Goal: Task Accomplishment & Management: Complete application form

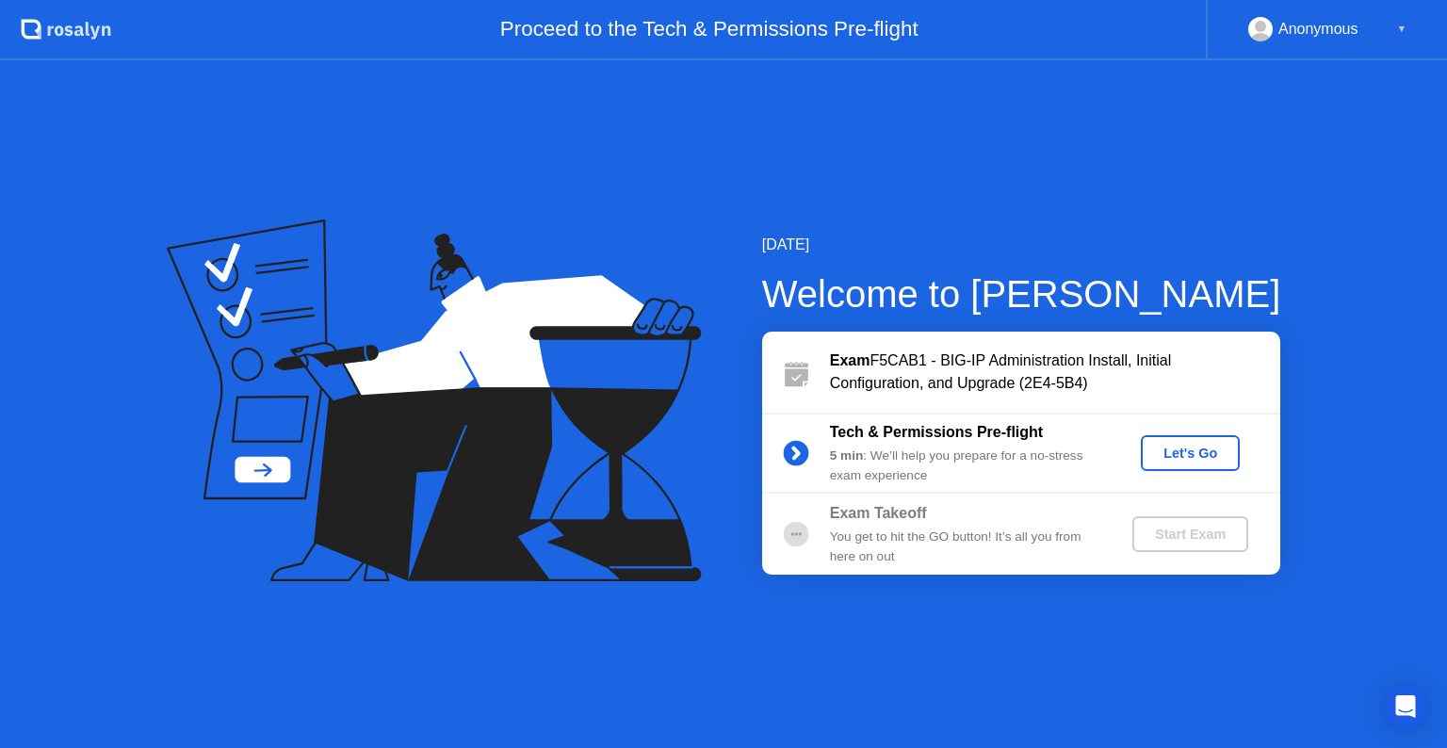
click at [998, 376] on div "Exam F5CAB1 - BIG-IP Administration Install, Initial Configuration, and Upgrade…" at bounding box center [1021, 372] width 518 height 81
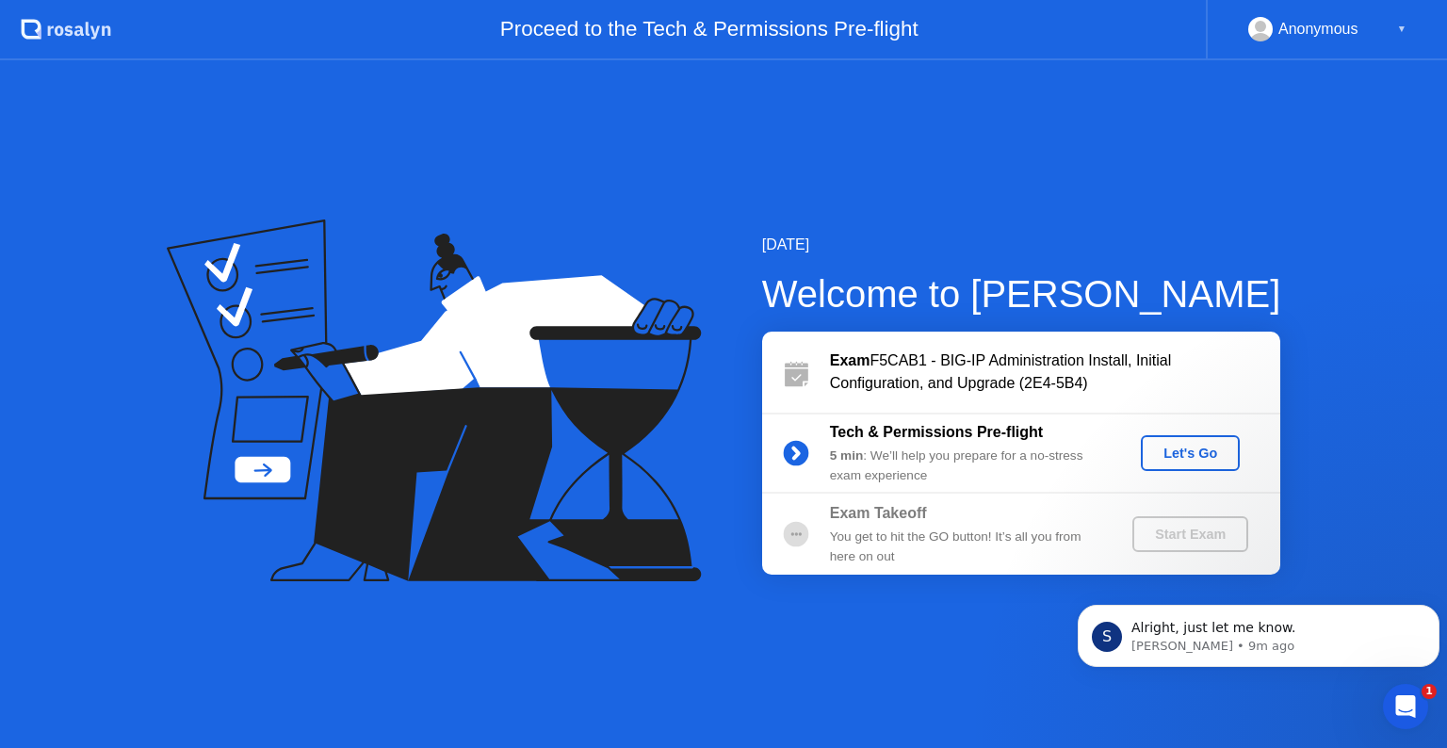
click at [1191, 446] on div "Let's Go" at bounding box center [1191, 453] width 84 height 15
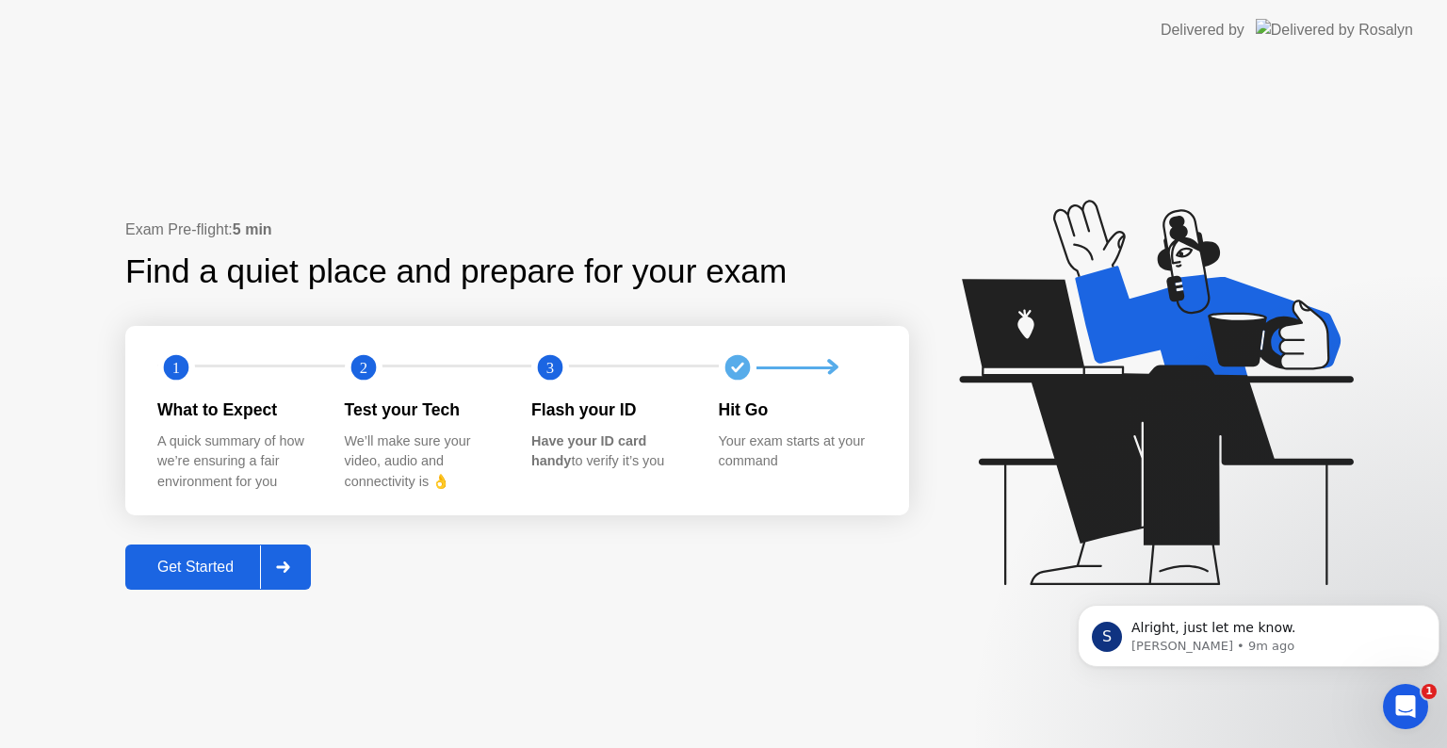
click at [200, 572] on div "Get Started" at bounding box center [195, 567] width 129 height 17
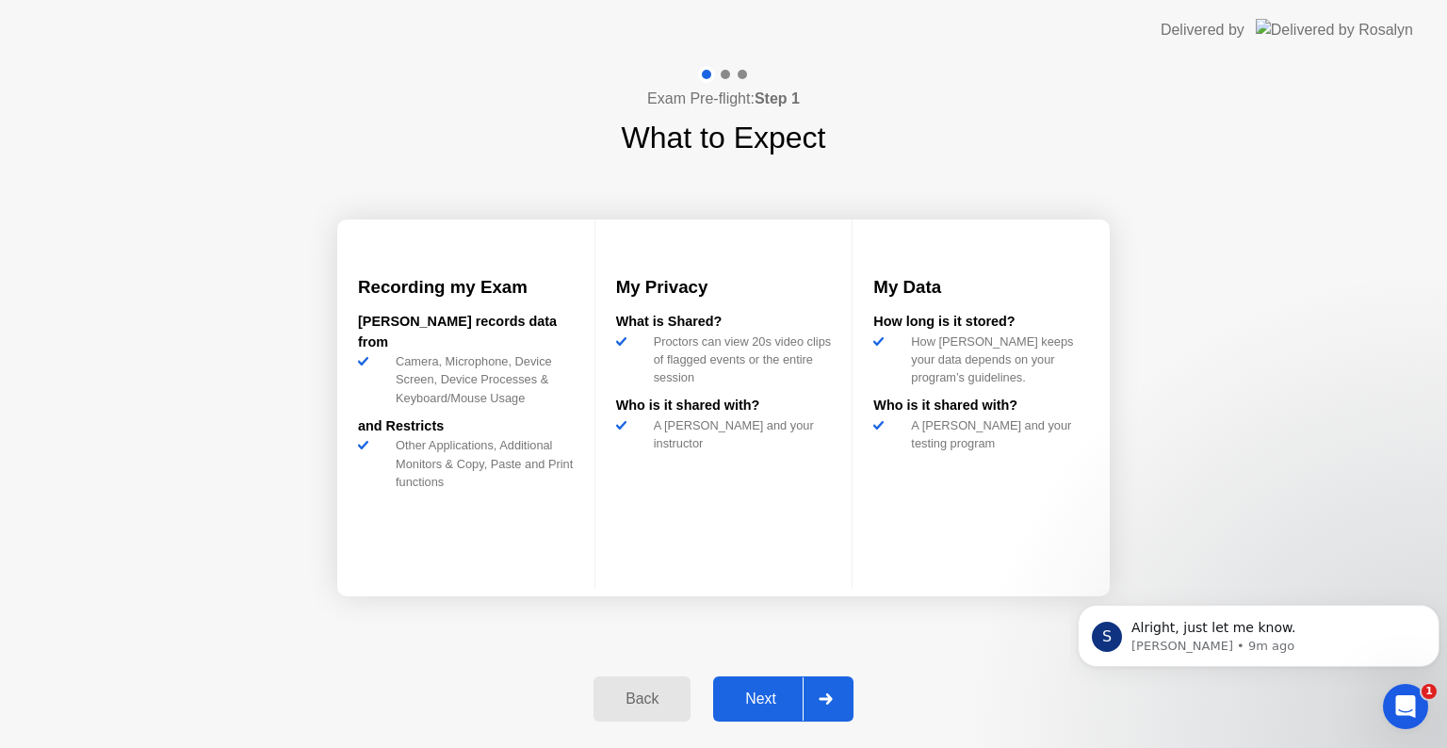
click at [765, 692] on div "Next" at bounding box center [761, 699] width 84 height 17
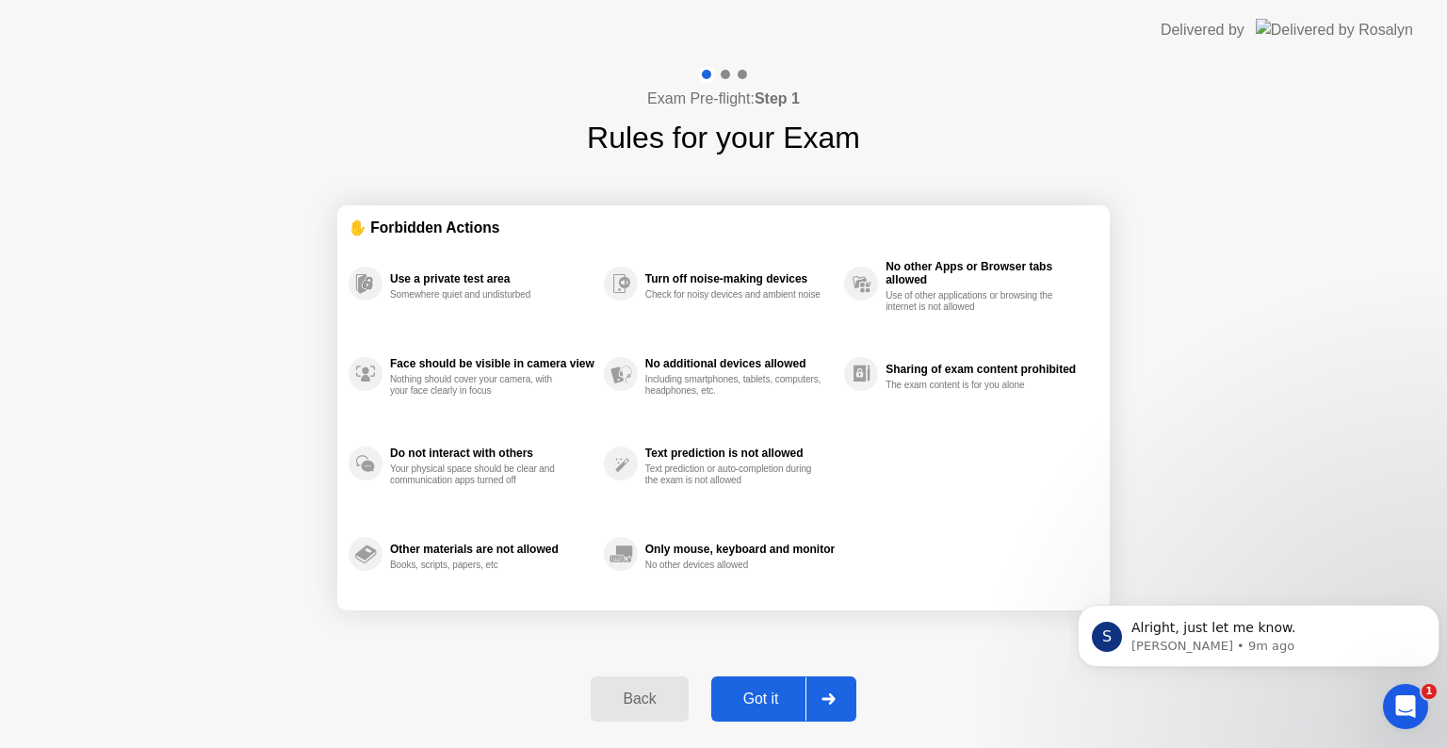
click at [774, 710] on button "Got it" at bounding box center [783, 698] width 145 height 45
select select "**********"
select select "*******"
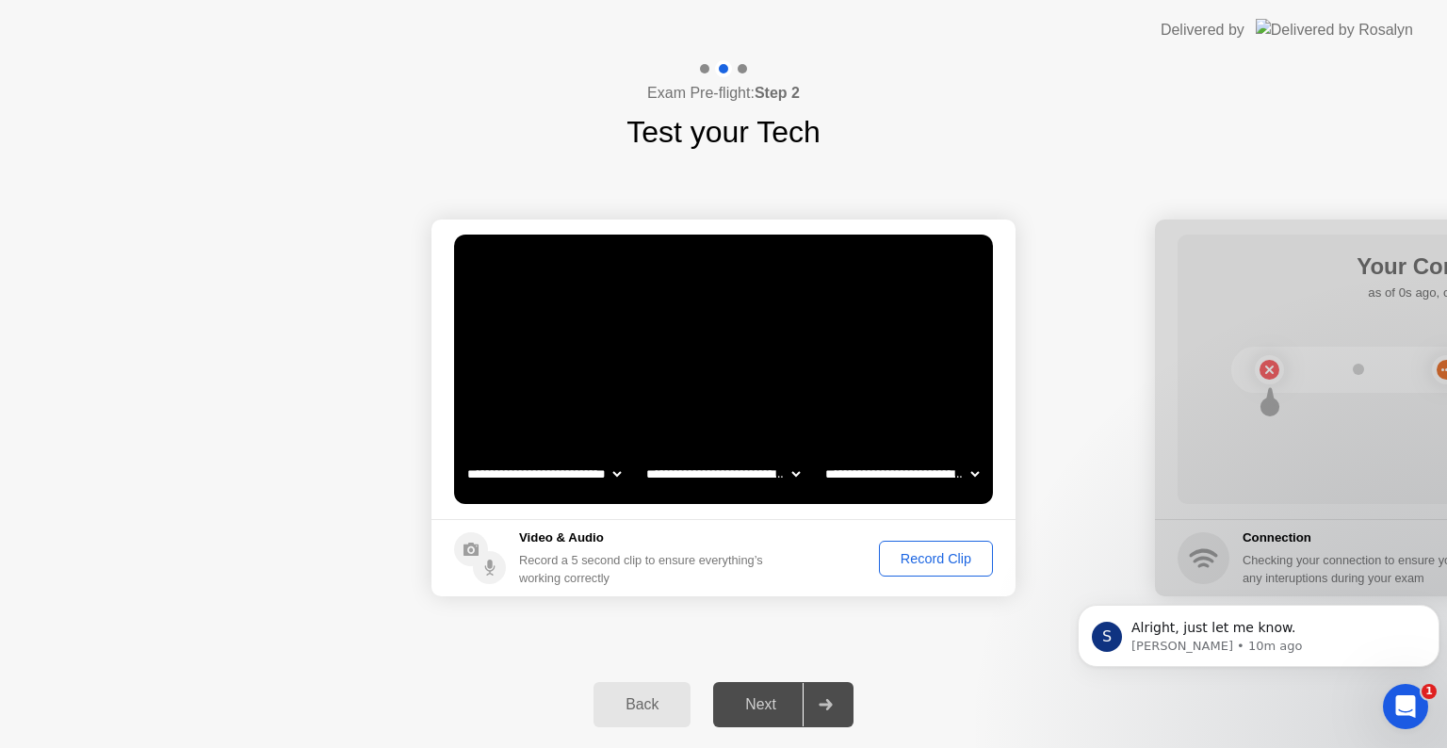
click at [916, 554] on div "Record Clip" at bounding box center [936, 558] width 101 height 15
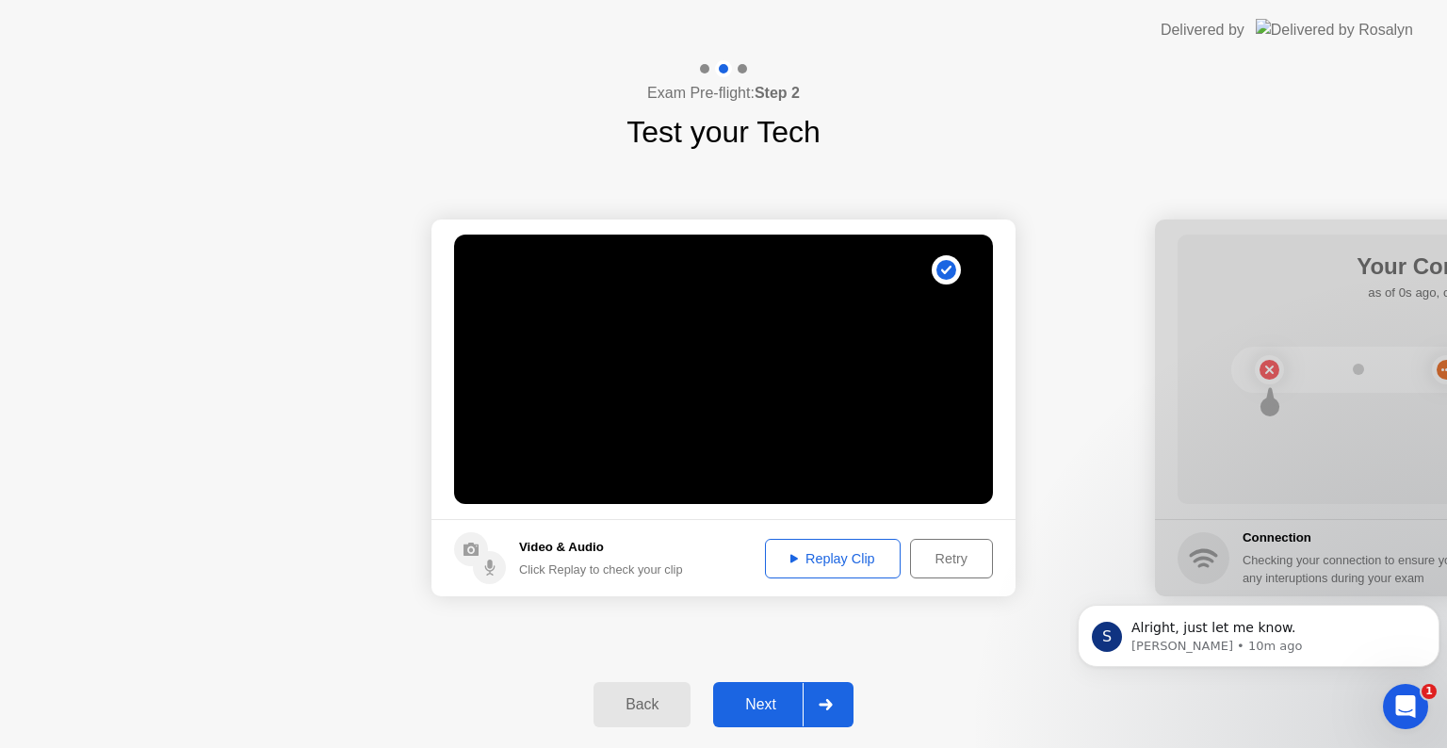
click at [771, 696] on div "Next" at bounding box center [761, 704] width 84 height 17
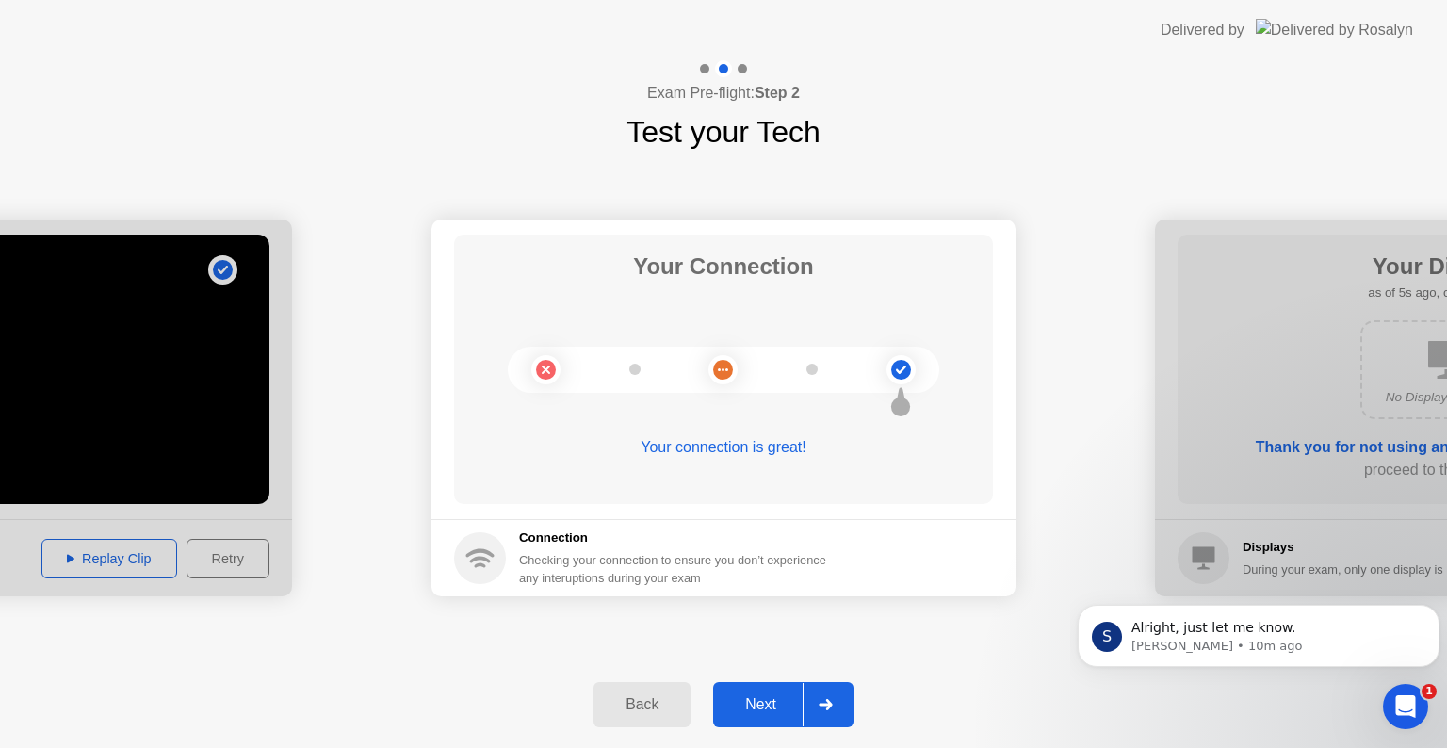
click at [825, 719] on div at bounding box center [825, 704] width 45 height 43
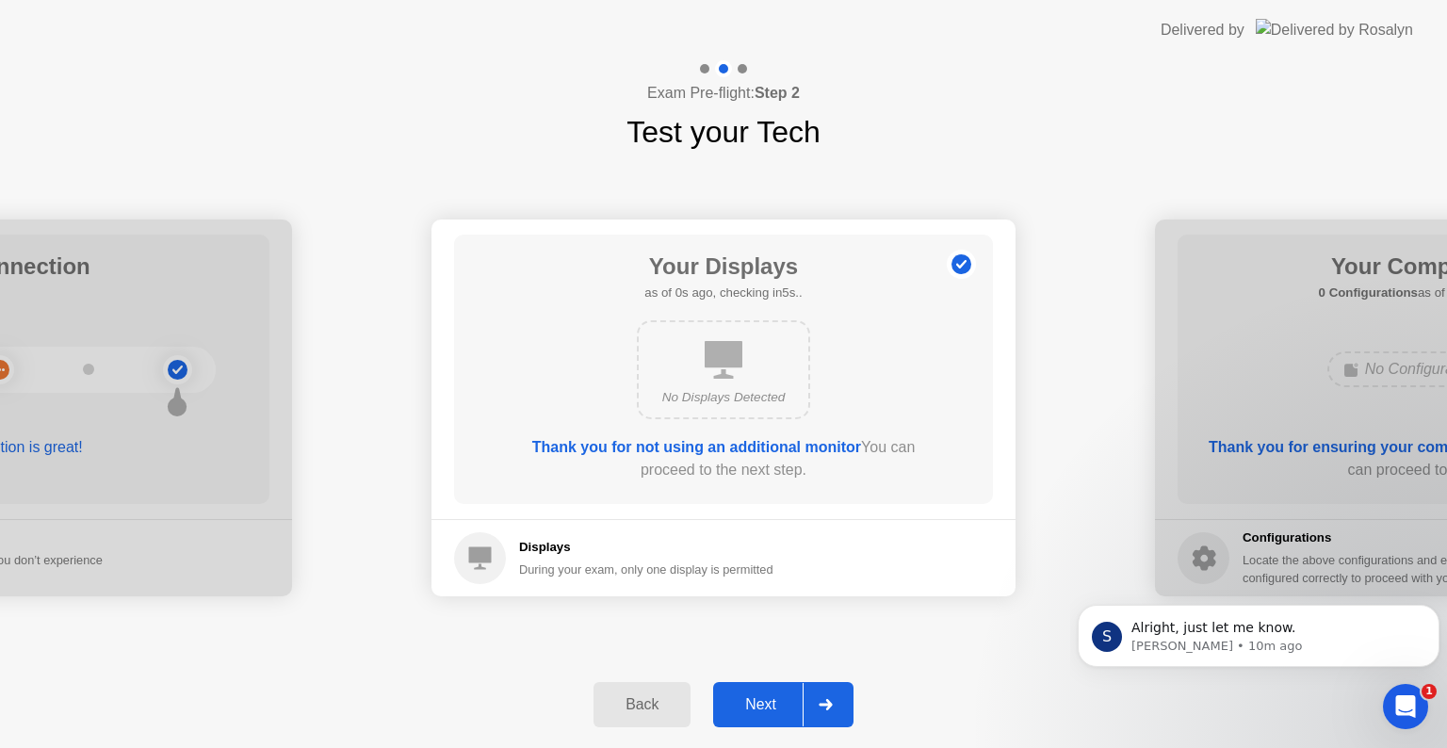
click at [814, 699] on div at bounding box center [825, 704] width 45 height 43
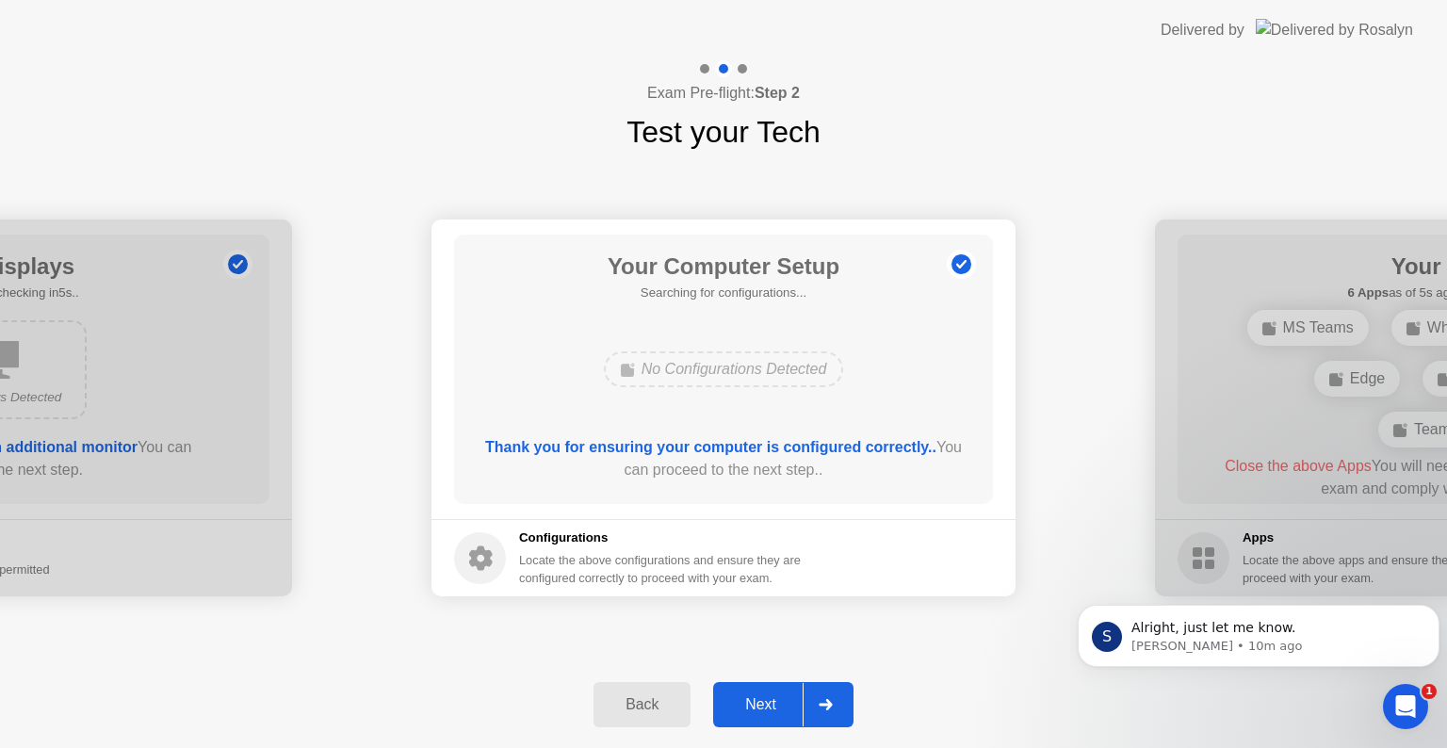
click at [814, 699] on div at bounding box center [825, 704] width 45 height 43
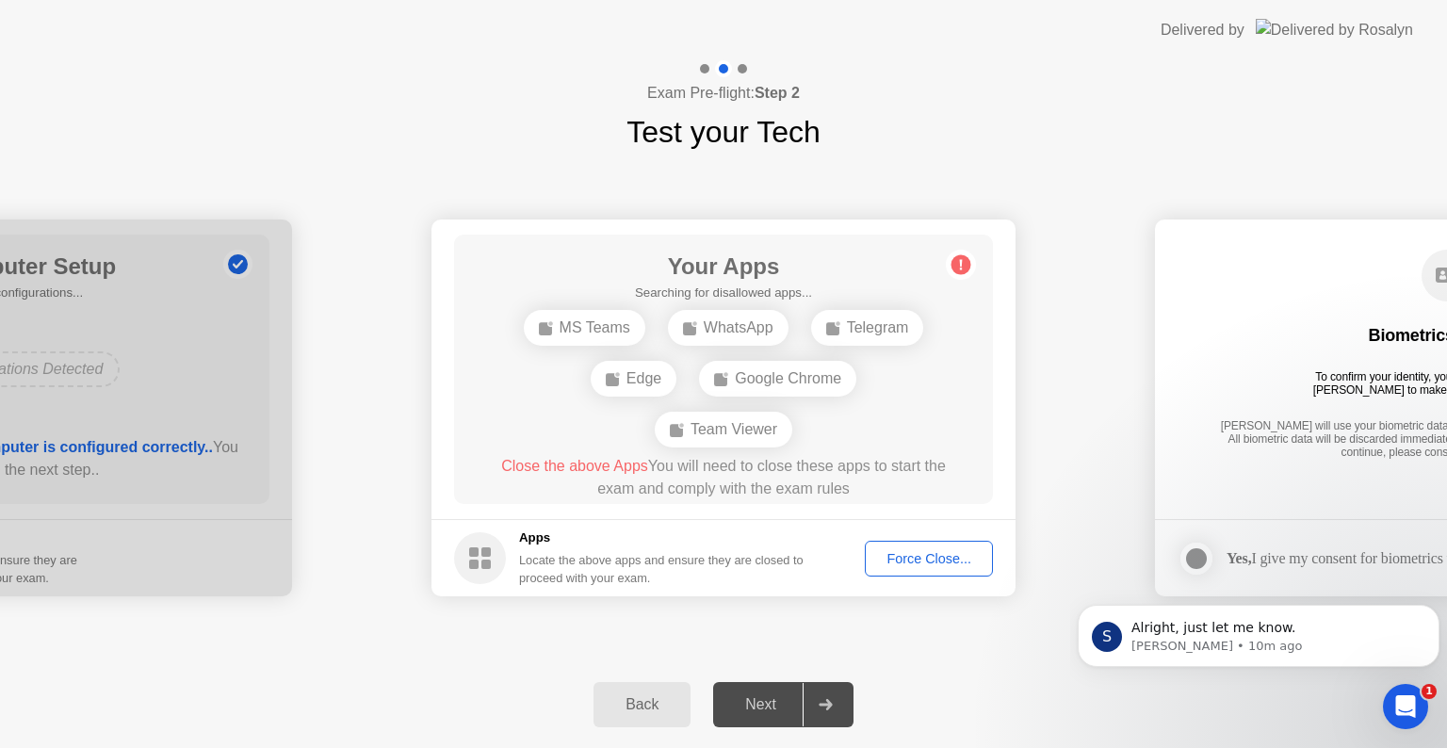
click at [650, 696] on div "Back" at bounding box center [642, 704] width 86 height 17
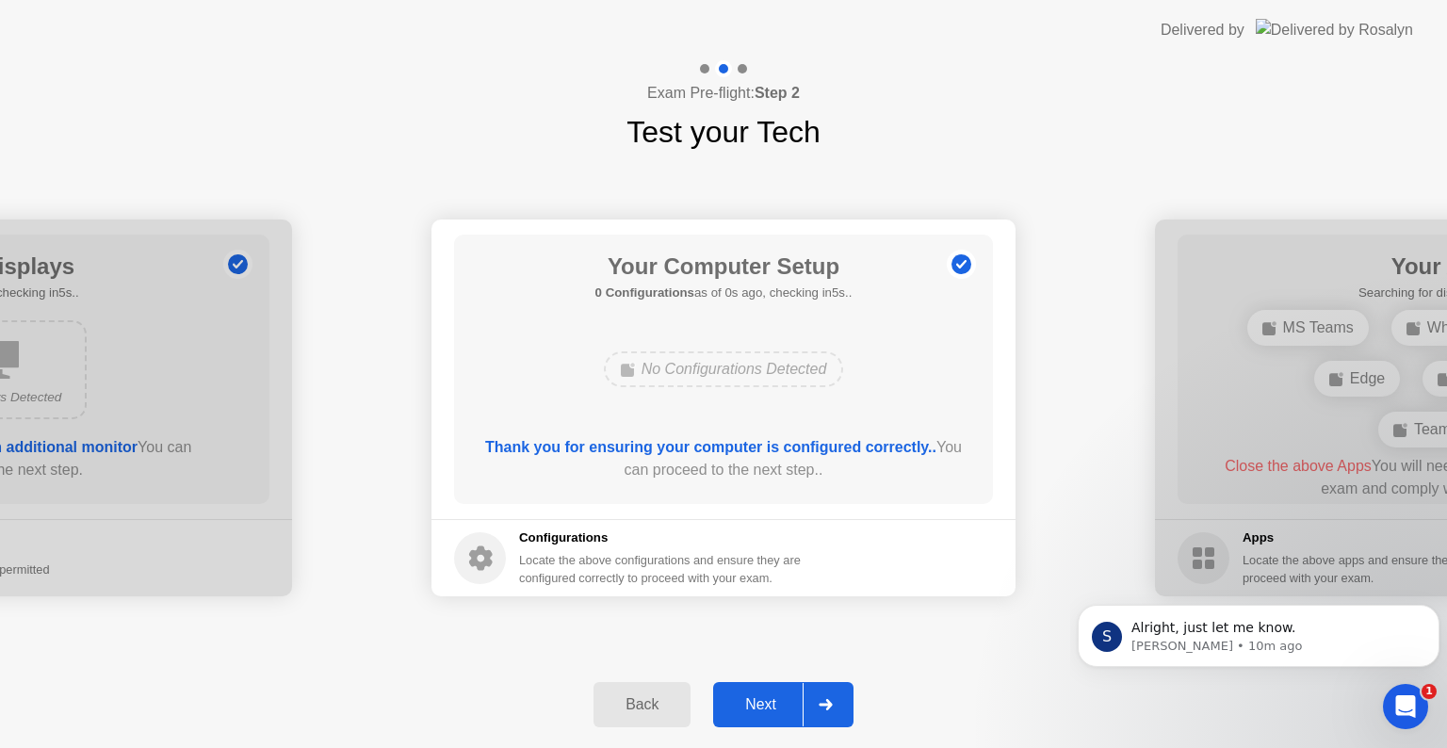
click at [683, 366] on div "No Configurations Detected" at bounding box center [724, 369] width 240 height 36
click at [615, 452] on b "Thank you for ensuring your computer is configured correctly.." at bounding box center [710, 447] width 451 height 16
click at [653, 713] on div "Back" at bounding box center [642, 704] width 86 height 17
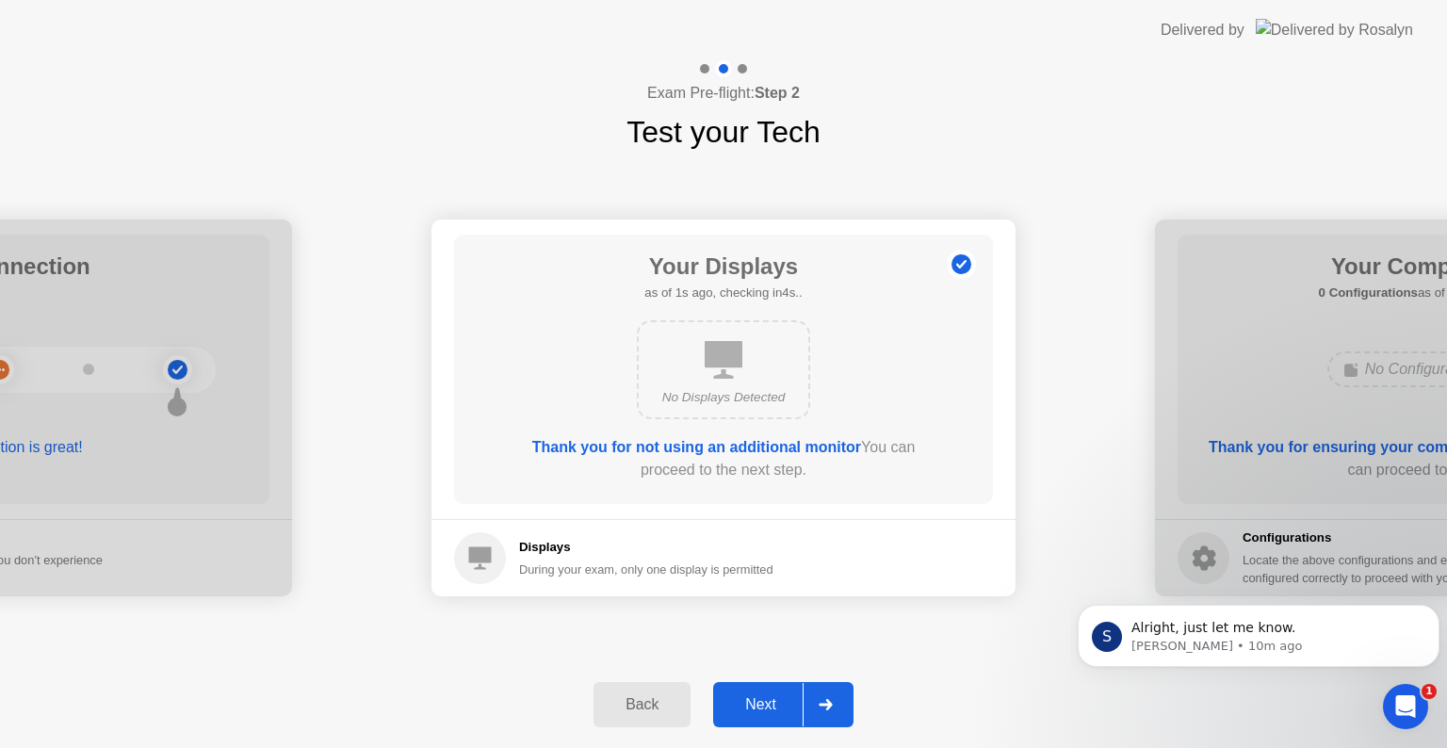
click at [831, 709] on icon at bounding box center [826, 704] width 14 height 11
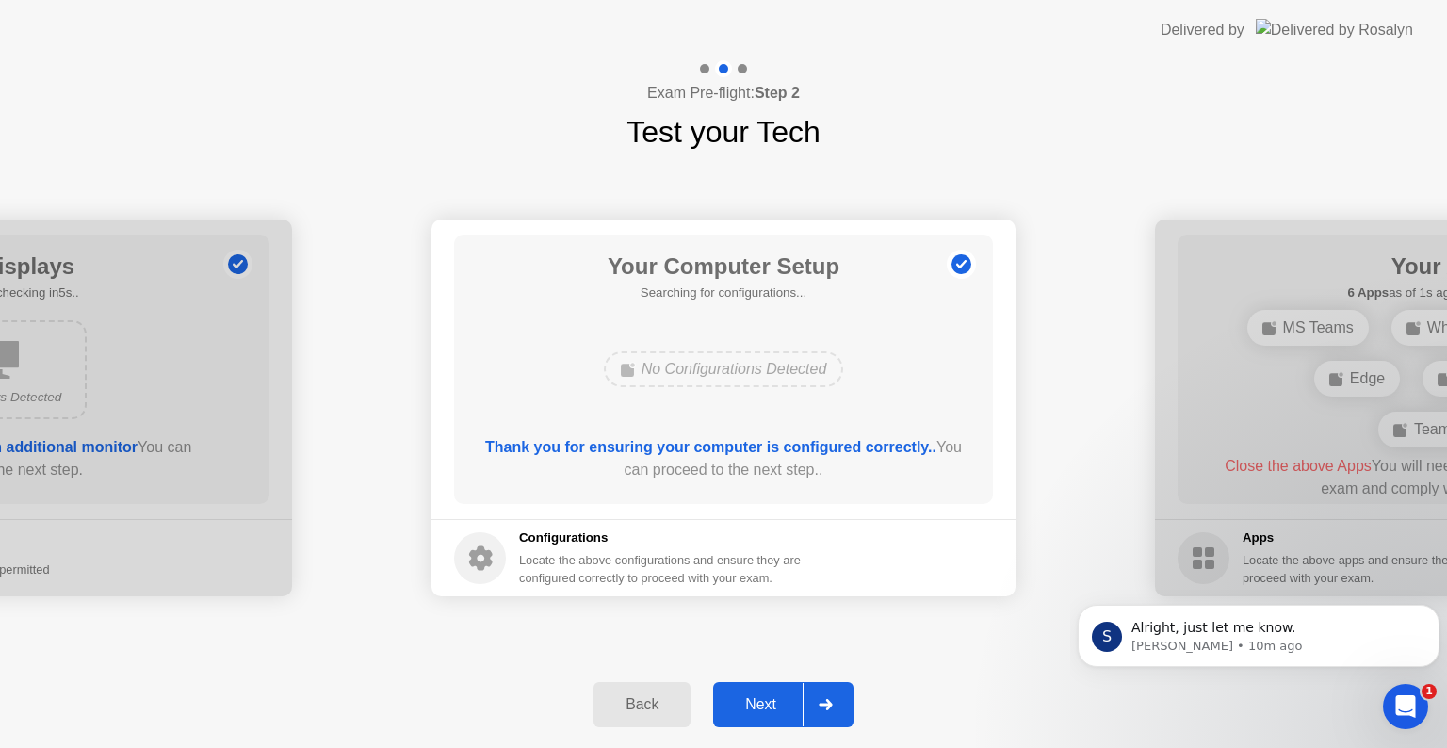
click at [831, 709] on icon at bounding box center [826, 704] width 14 height 11
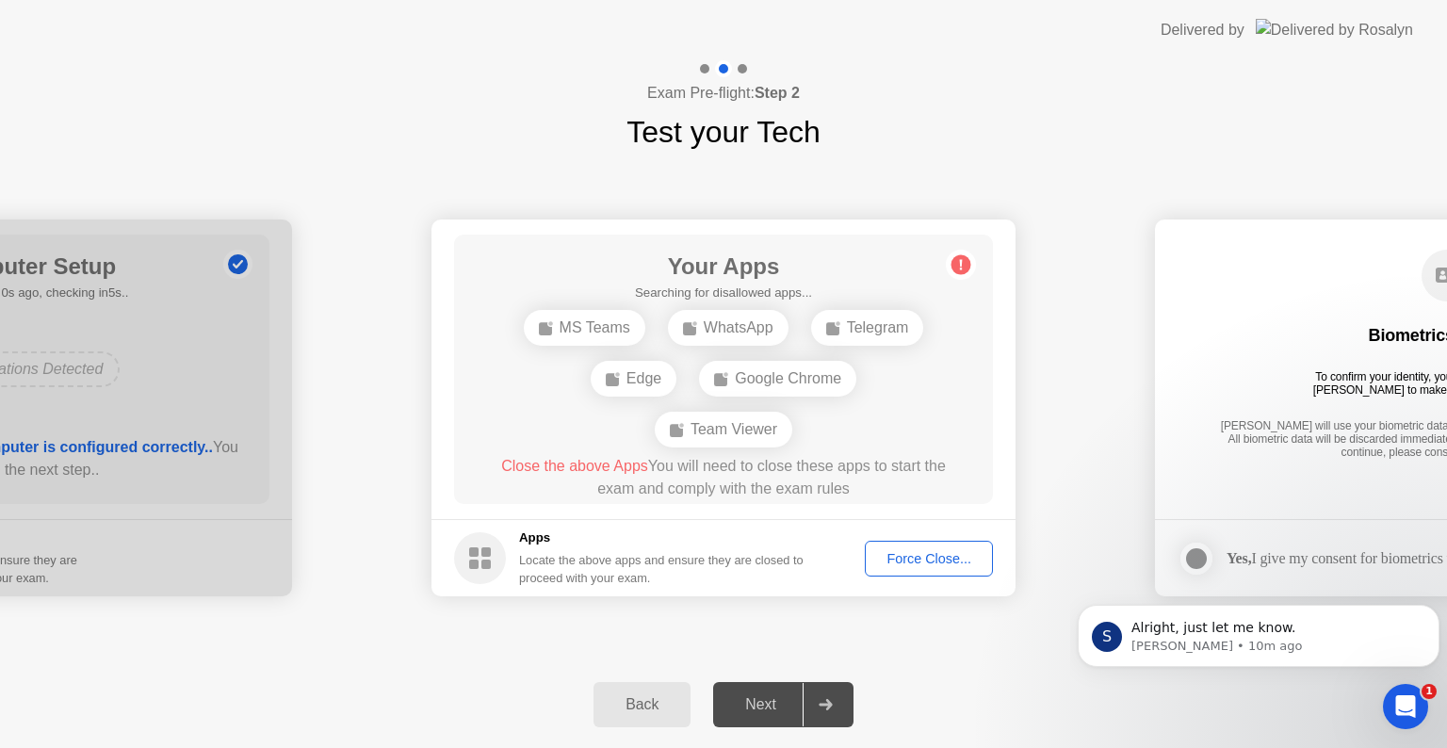
click at [831, 709] on icon at bounding box center [826, 704] width 14 height 11
click at [895, 574] on button "Force Close..." at bounding box center [929, 559] width 128 height 36
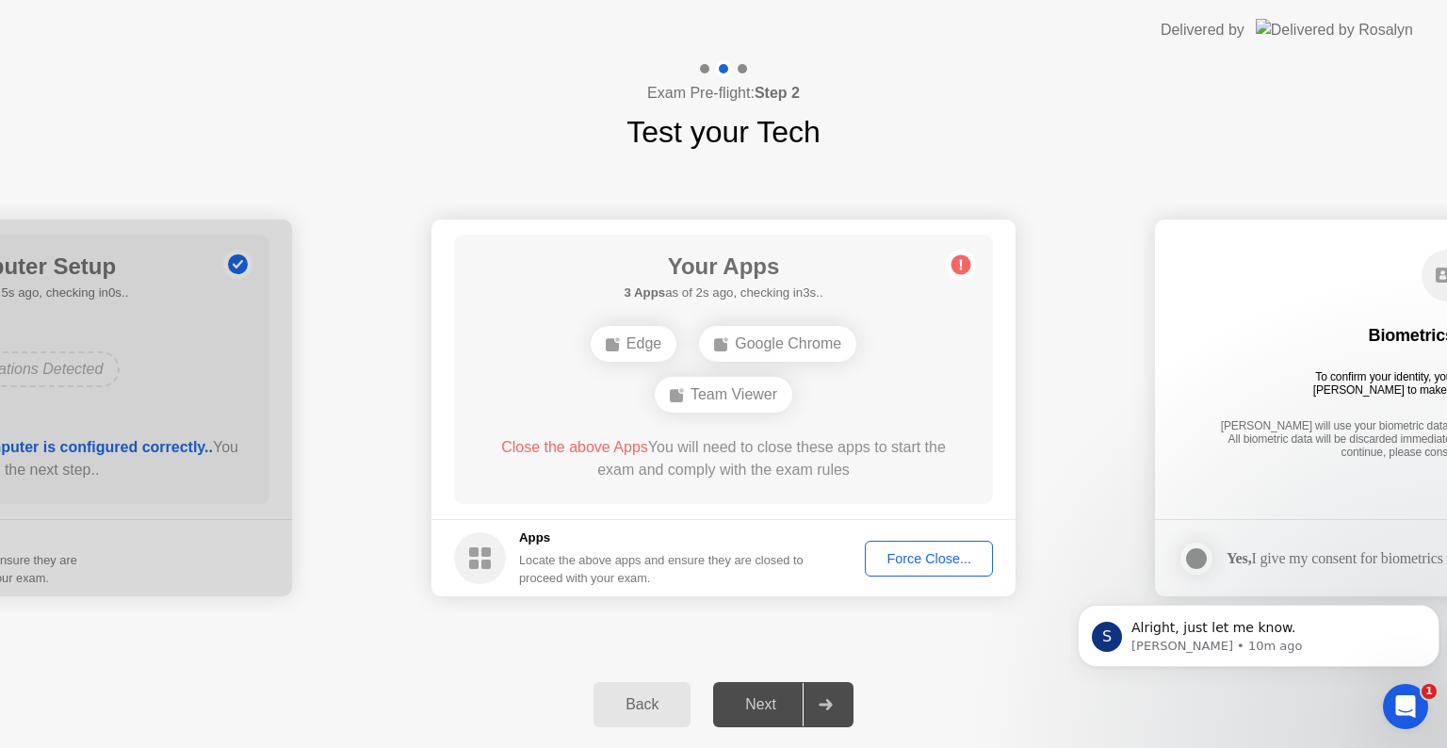
click at [920, 558] on div "Force Close..." at bounding box center [929, 558] width 115 height 15
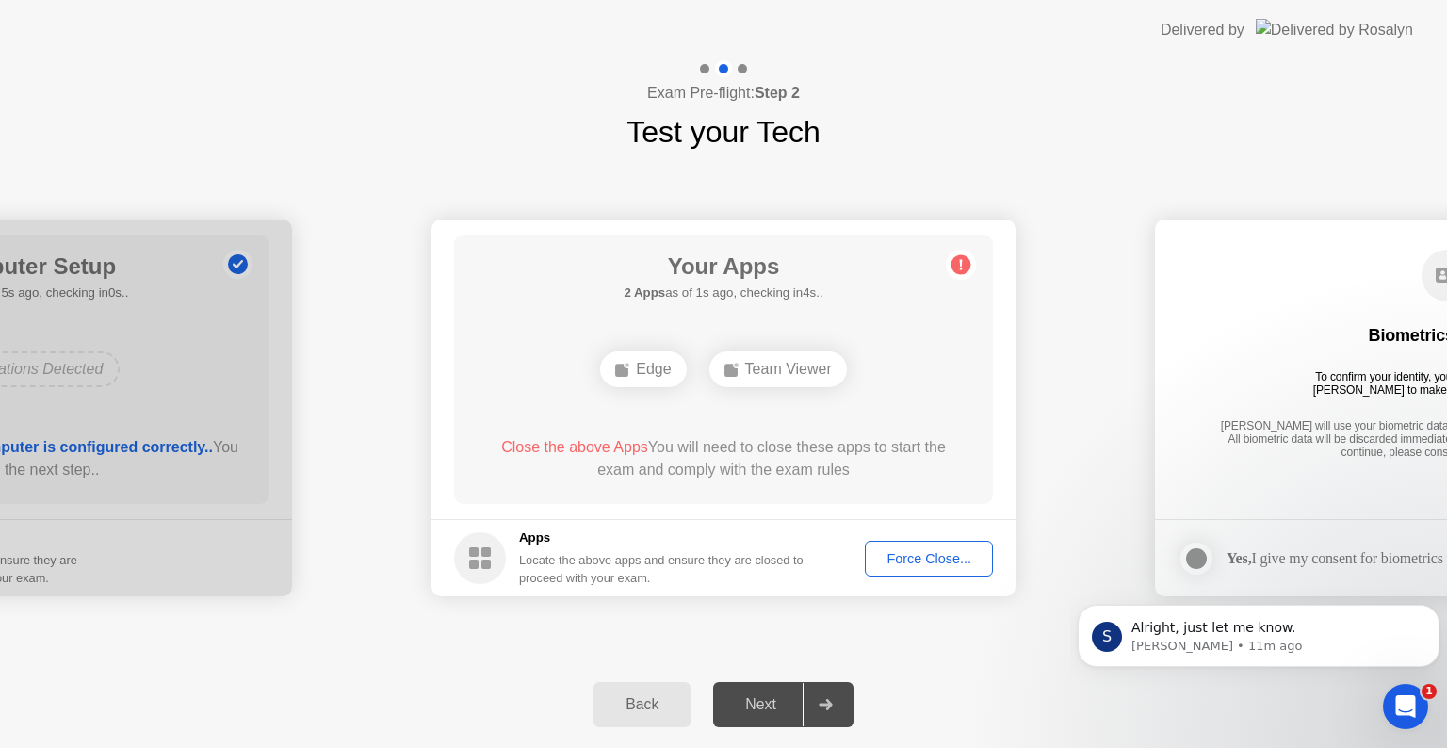
click at [949, 551] on div "Force Close..." at bounding box center [929, 558] width 115 height 15
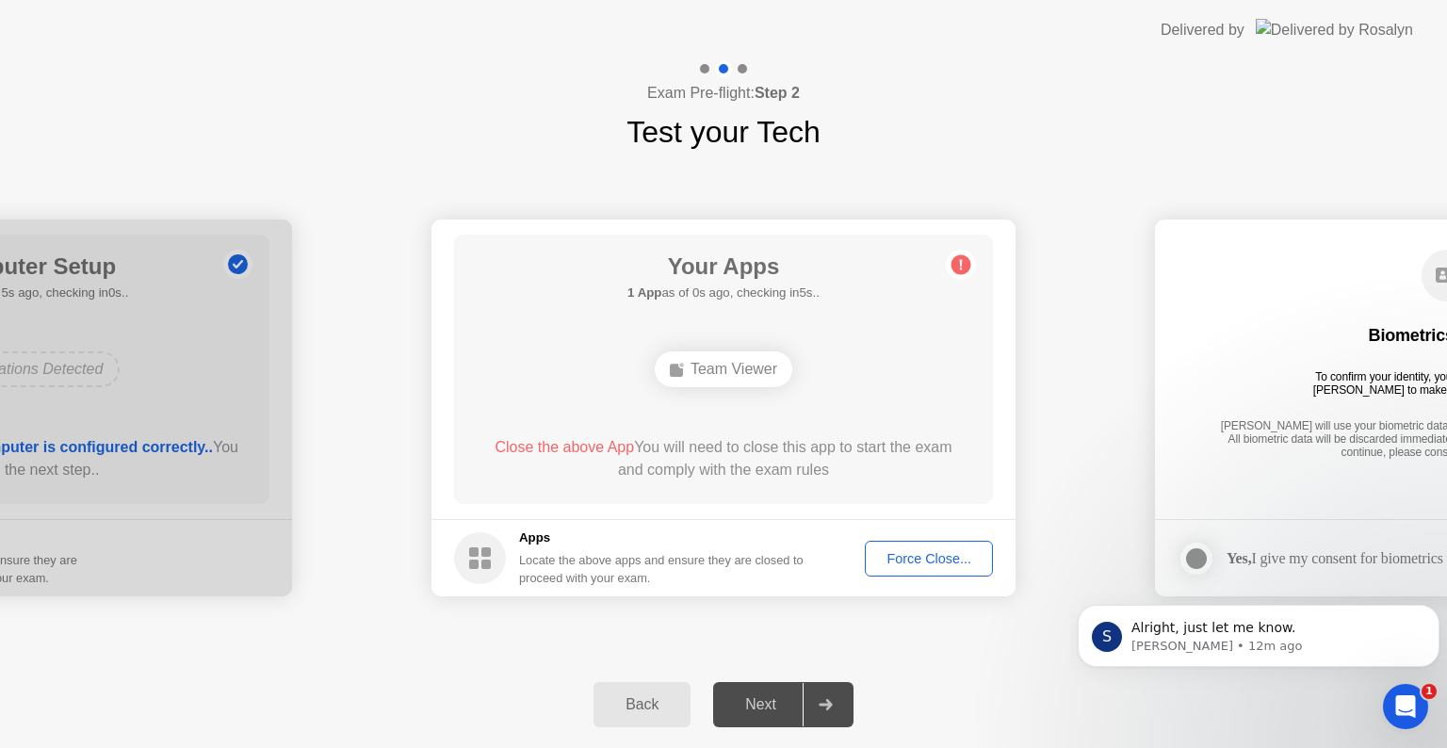
click at [908, 557] on div "Force Close..." at bounding box center [929, 558] width 115 height 15
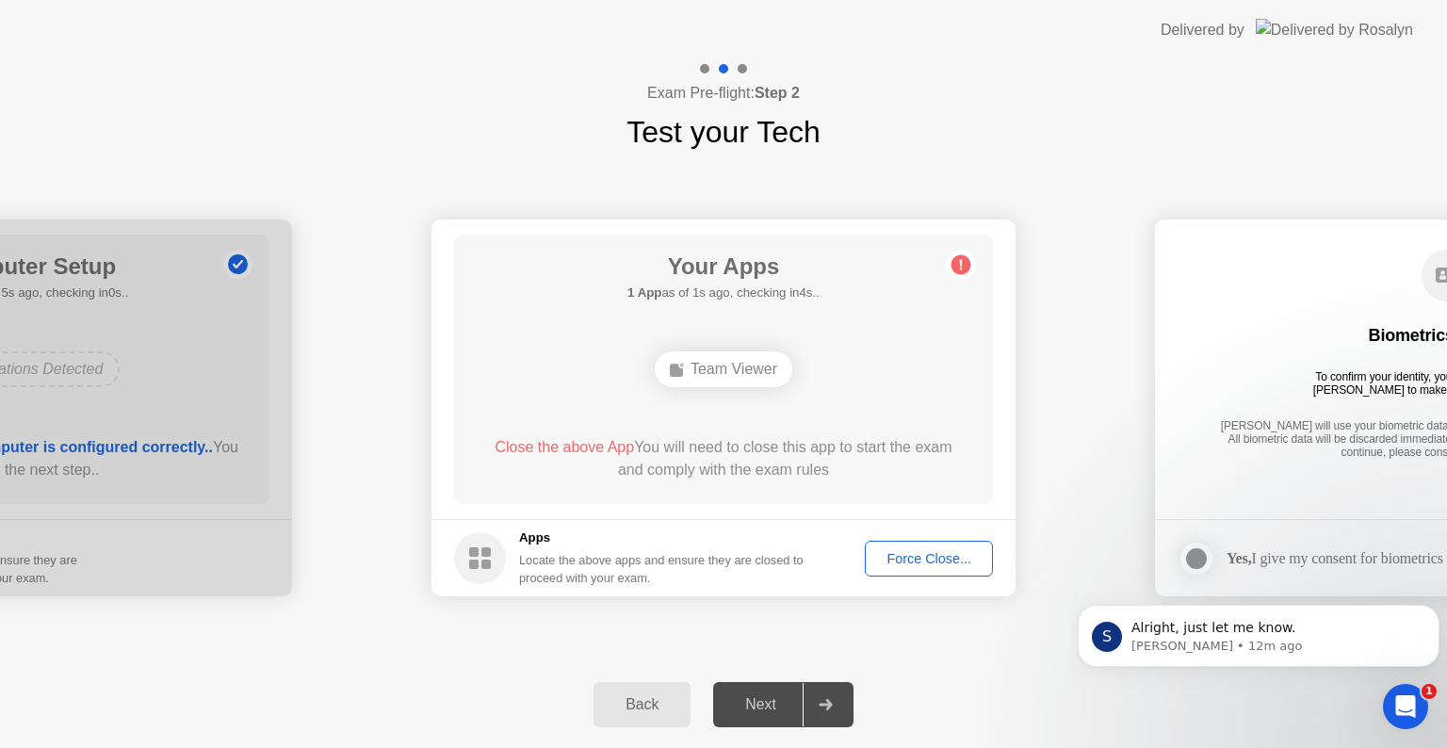
click at [921, 558] on div "Force Close..." at bounding box center [929, 558] width 115 height 15
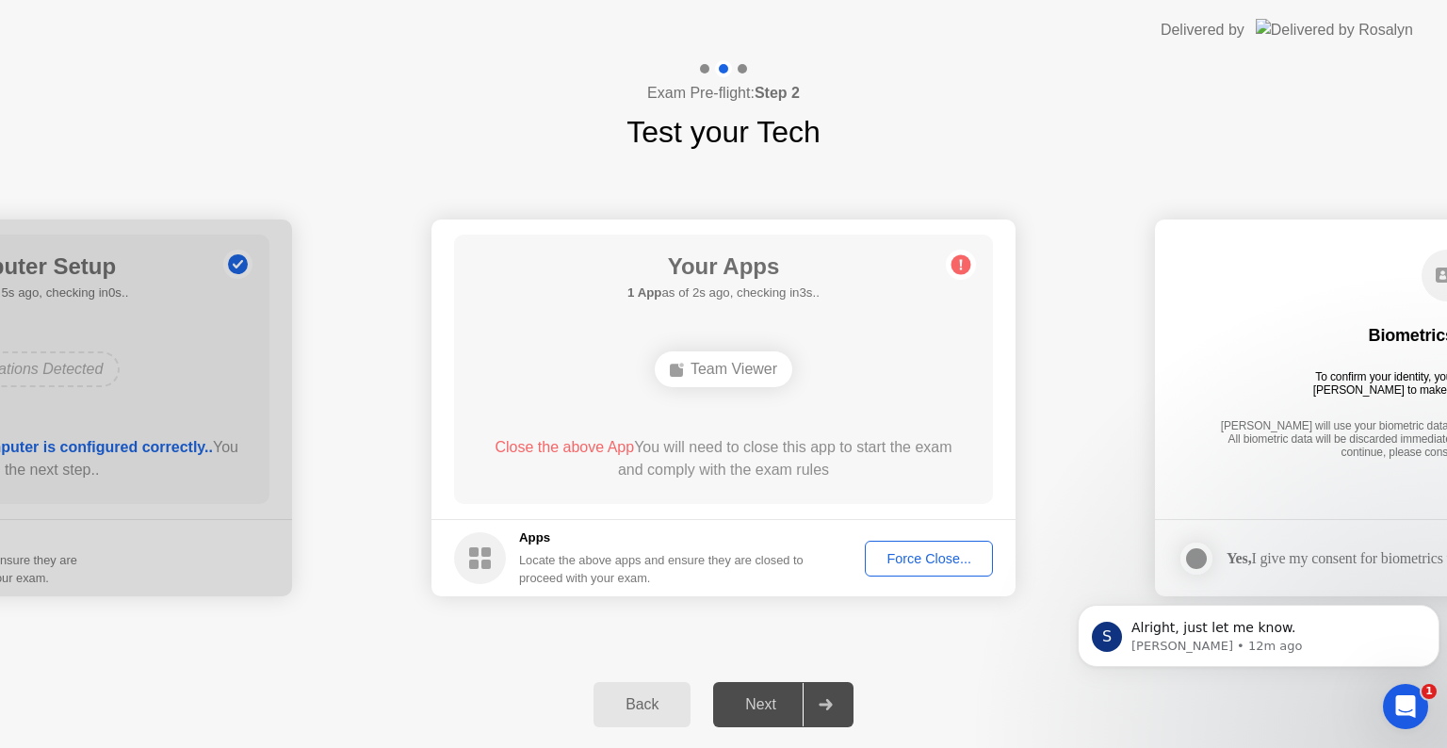
click at [1176, 119] on div "Exam Pre-flight: Step 2 Test your Tech" at bounding box center [723, 107] width 1447 height 94
click at [906, 562] on div "Force Close..." at bounding box center [929, 558] width 115 height 15
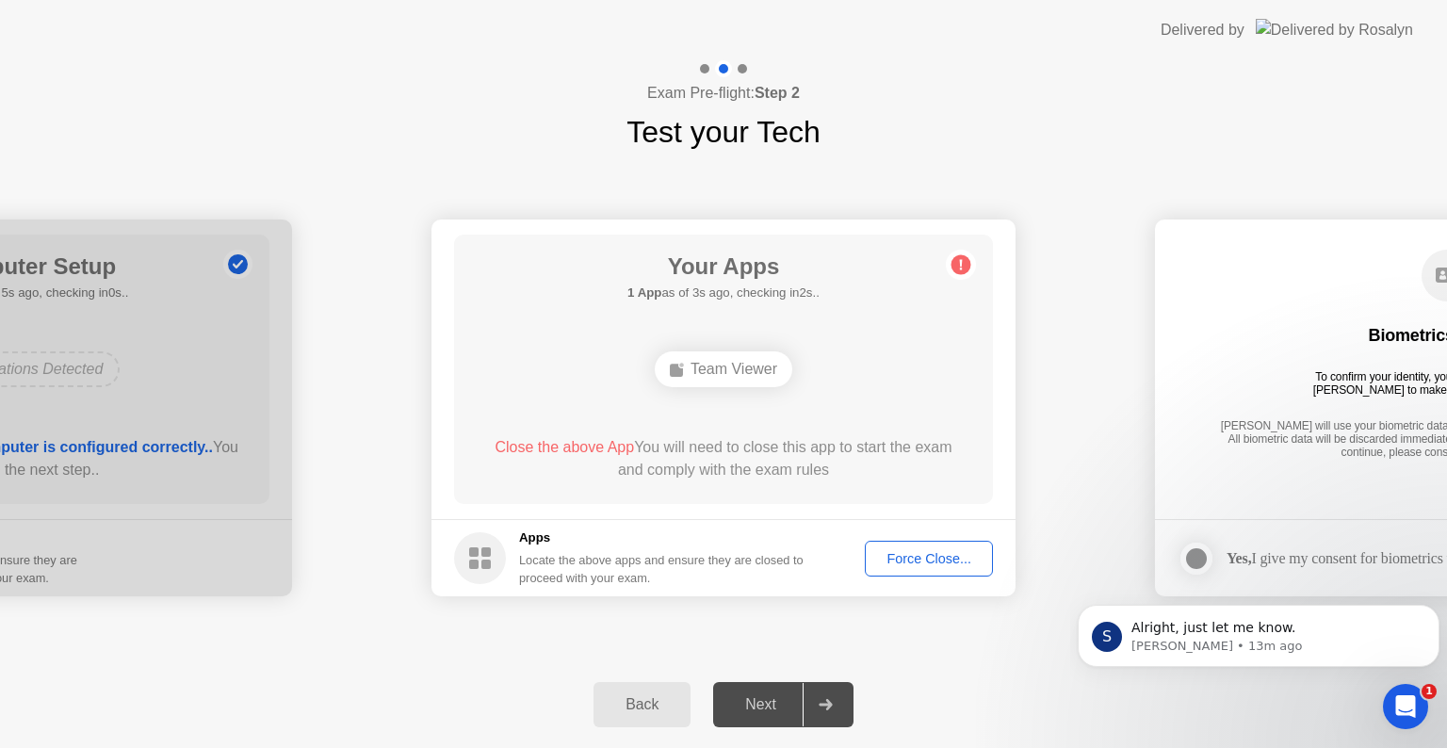
click at [935, 553] on div "Force Close..." at bounding box center [929, 558] width 115 height 15
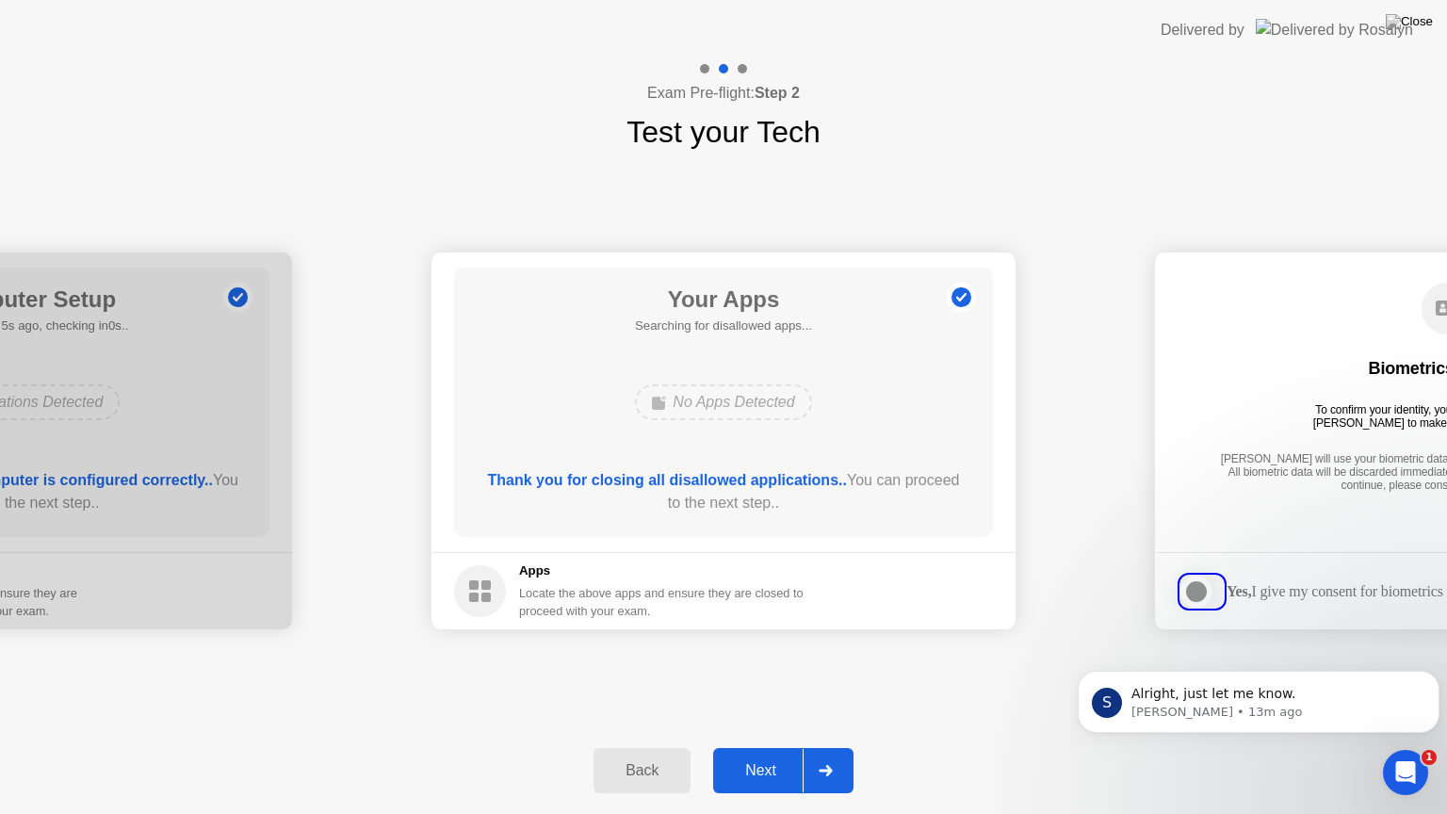
click at [814, 747] on div at bounding box center [825, 770] width 45 height 43
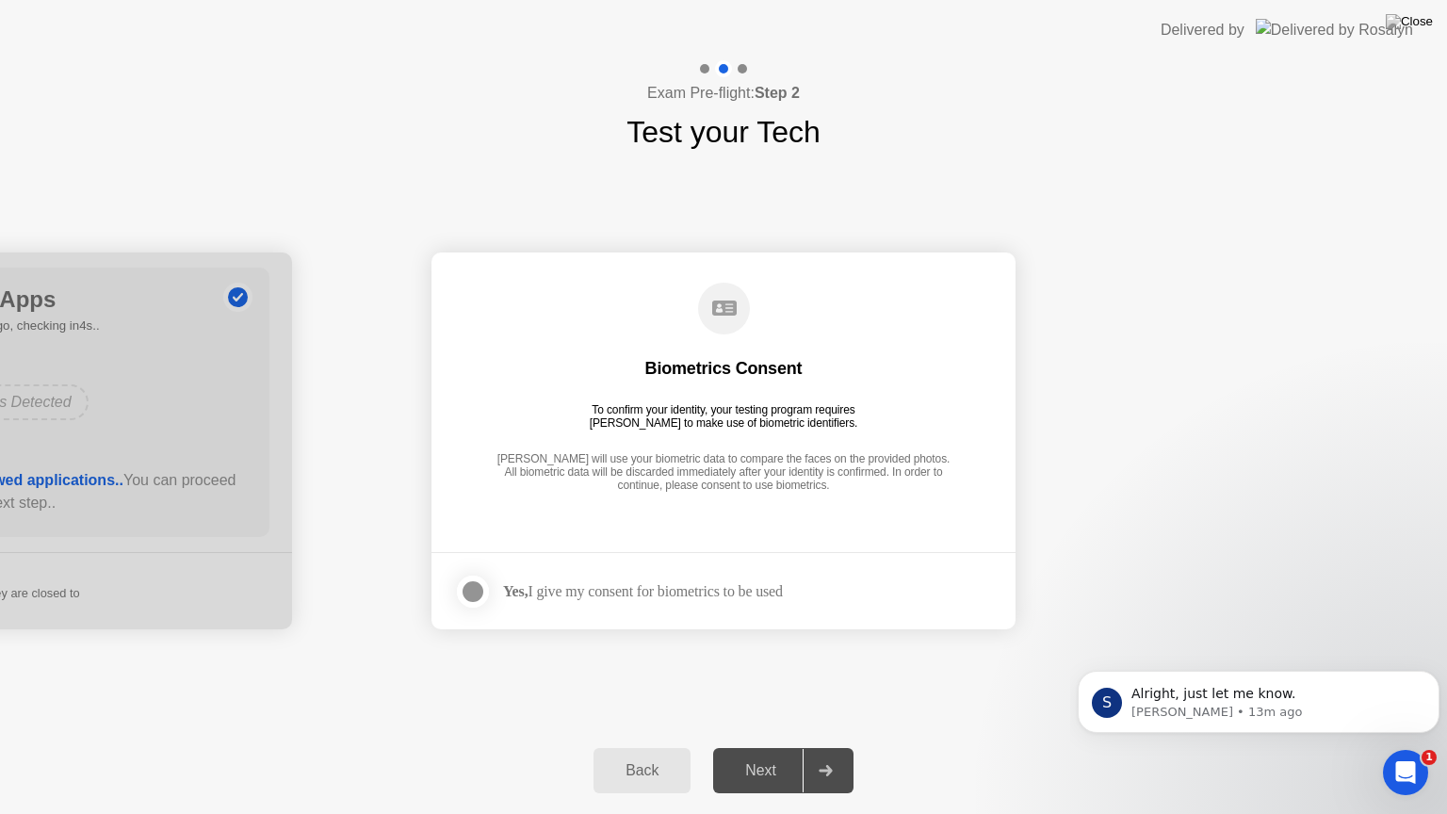
click at [477, 583] on div at bounding box center [473, 591] width 23 height 23
click at [837, 747] on div at bounding box center [825, 770] width 45 height 43
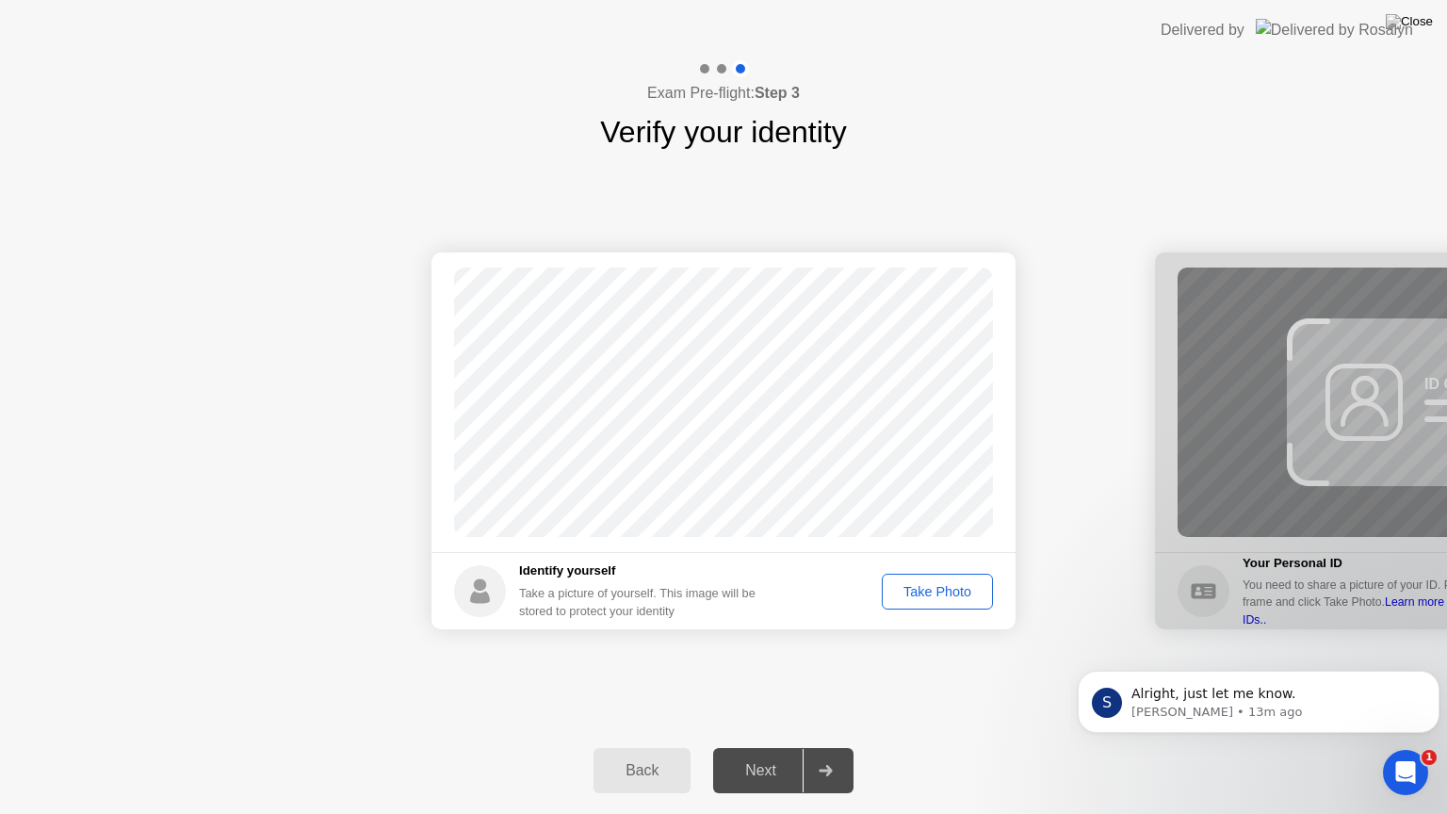
click at [961, 591] on div "Take Photo" at bounding box center [937, 591] width 98 height 15
click at [938, 597] on div "Retake" at bounding box center [949, 591] width 73 height 15
click at [928, 588] on div "Take Photo" at bounding box center [937, 591] width 98 height 15
click at [823, 747] on div at bounding box center [825, 770] width 45 height 43
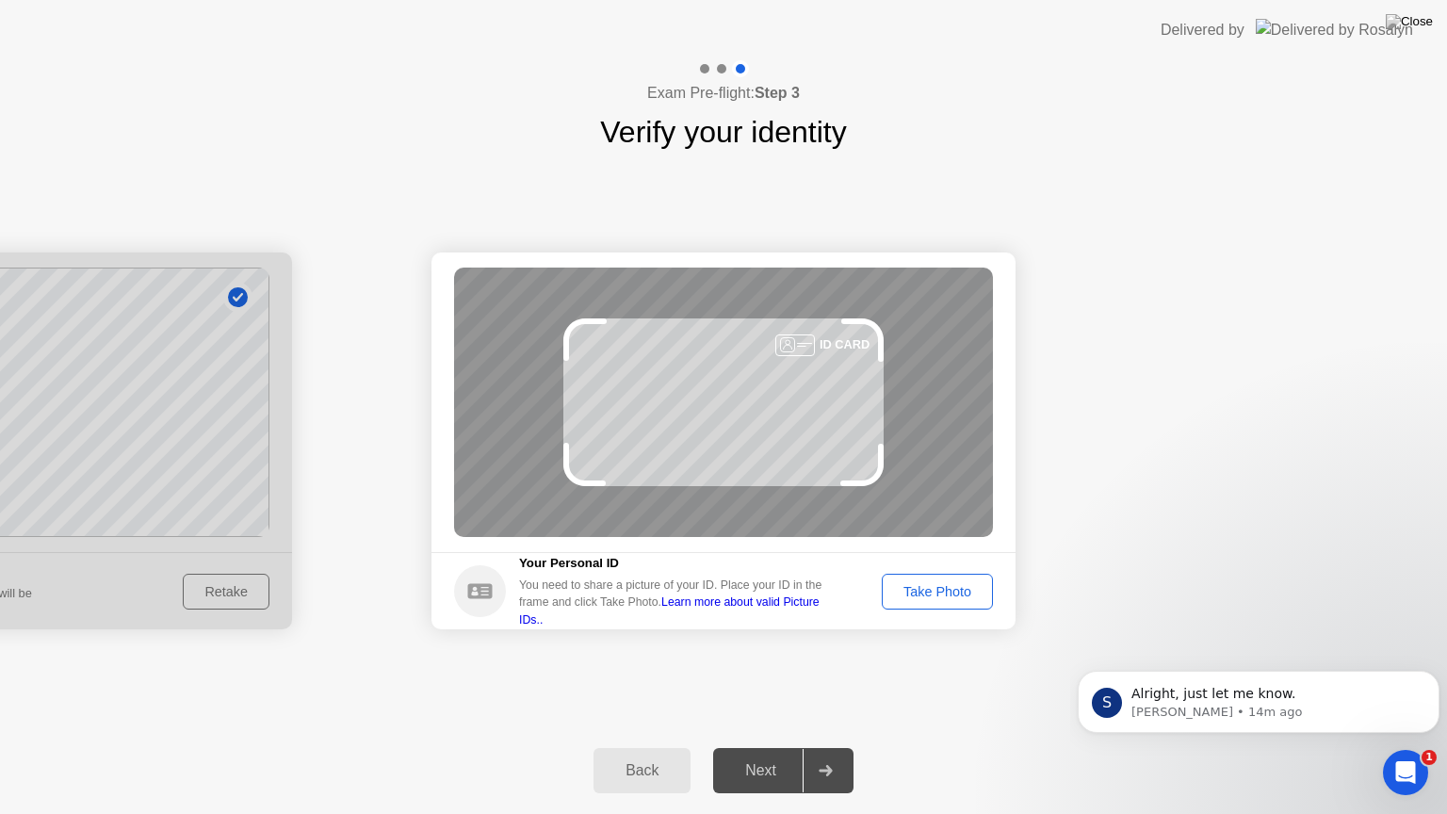
click at [967, 588] on div "Take Photo" at bounding box center [937, 591] width 98 height 15
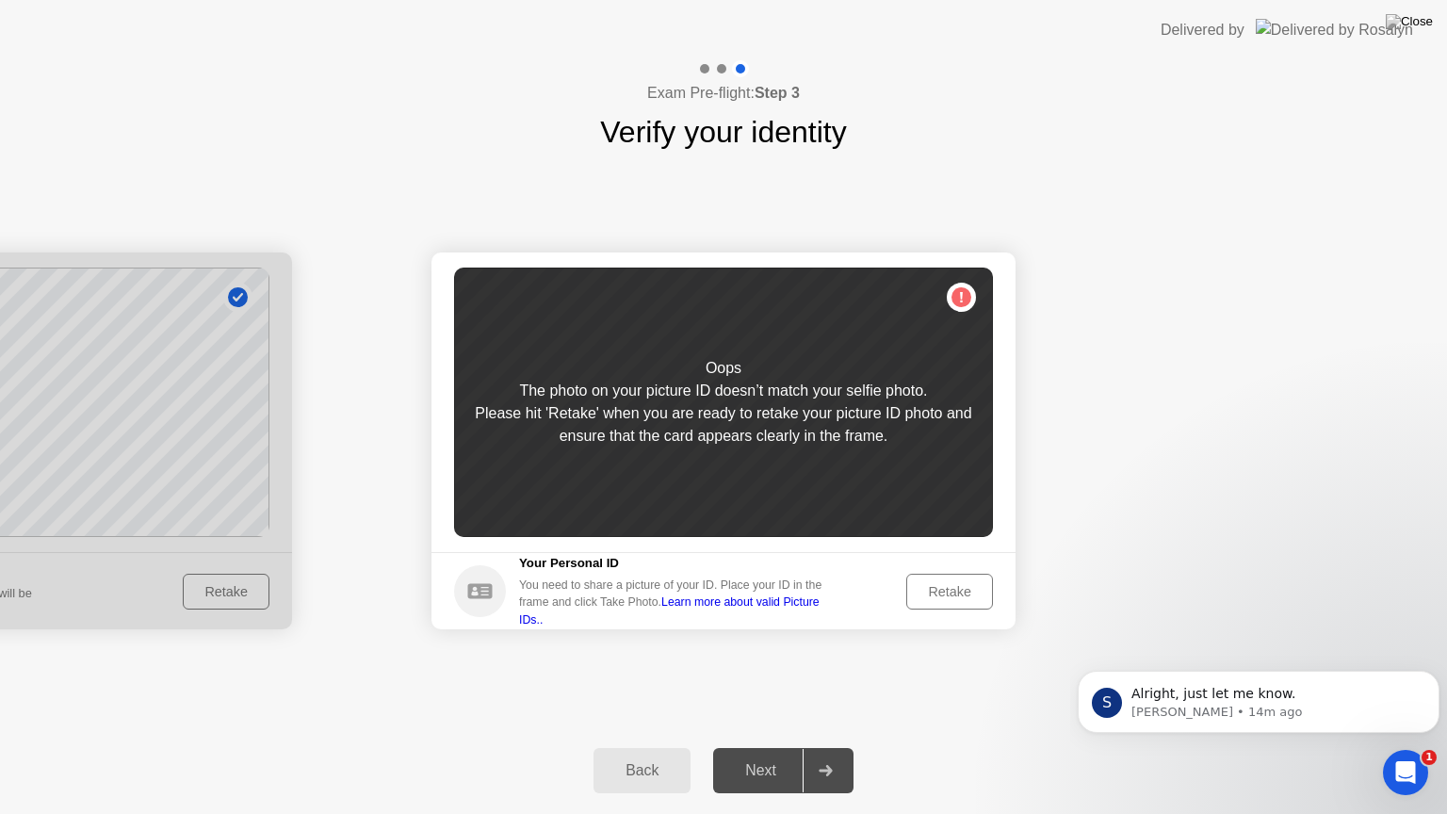
click at [949, 590] on div "Retake" at bounding box center [949, 591] width 73 height 15
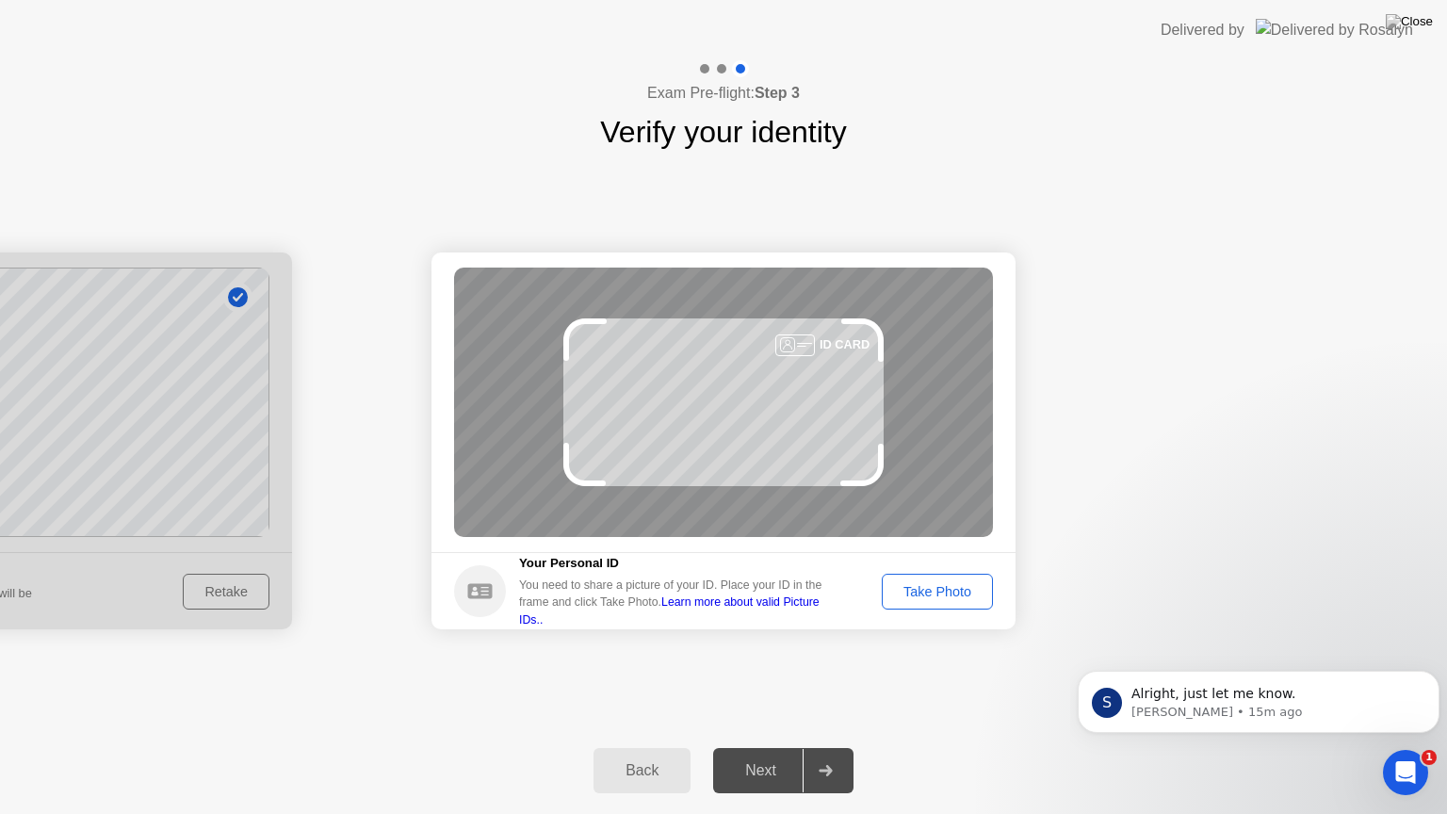
click at [949, 590] on div "Take Photo" at bounding box center [937, 591] width 98 height 15
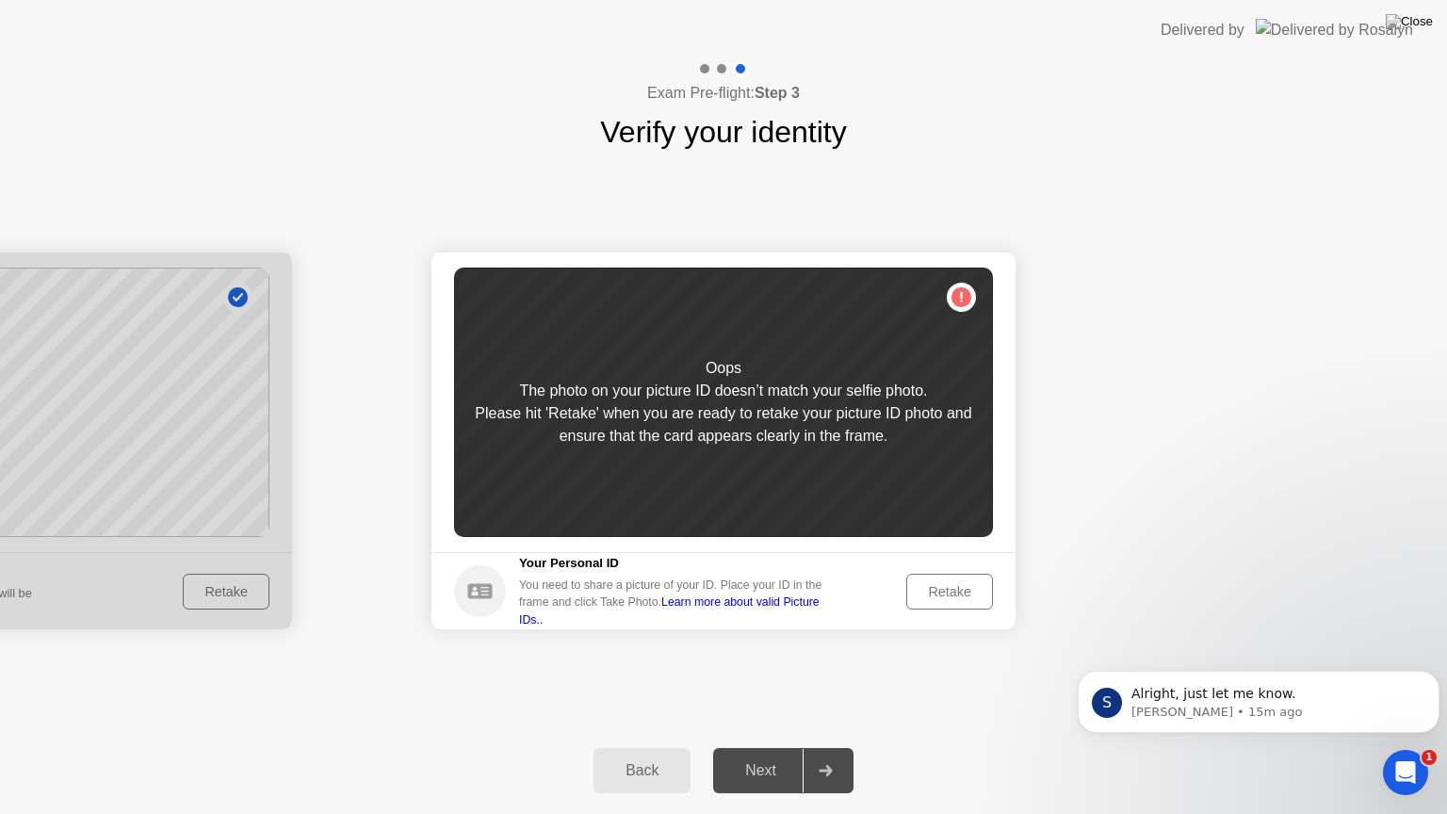
click at [949, 590] on div "Retake" at bounding box center [949, 591] width 73 height 15
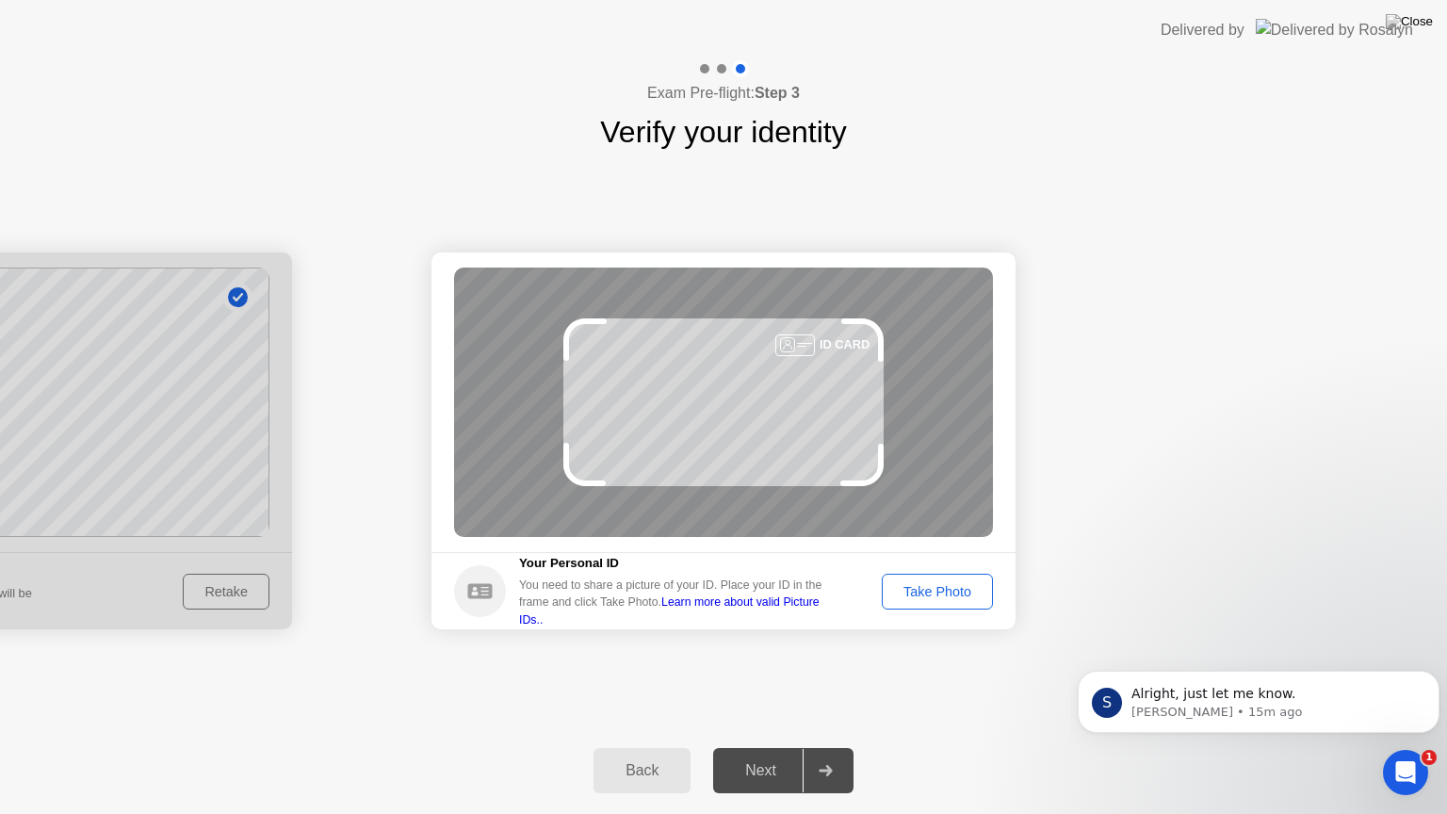
click at [949, 590] on div "Take Photo" at bounding box center [937, 591] width 98 height 15
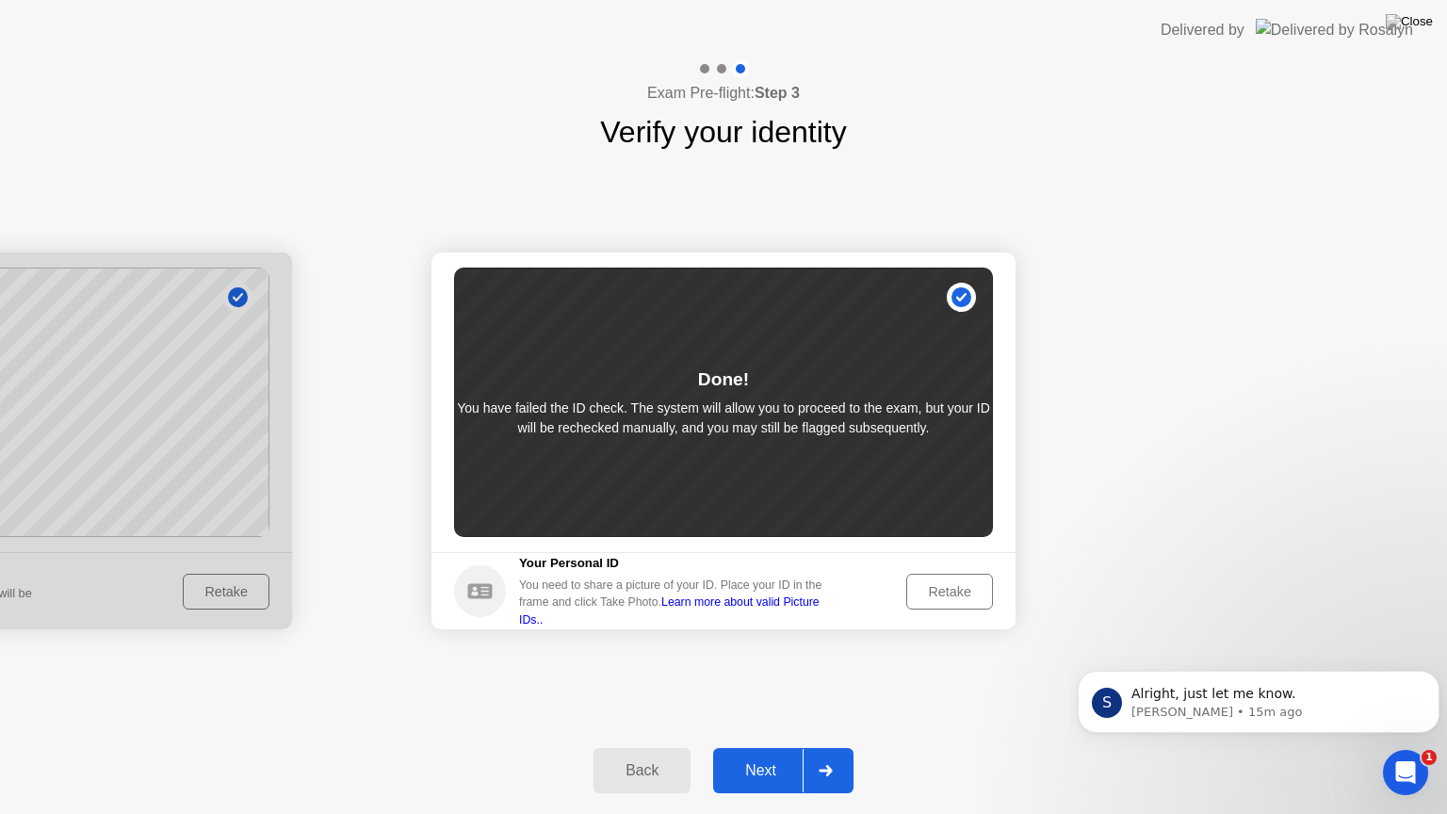
drag, startPoint x: 988, startPoint y: 749, endPoint x: 982, endPoint y: 810, distance: 61.6
click at [990, 747] on div "Exam Pre-flight: Step 3 Verify your identity Success Photo is correctly taken I…" at bounding box center [723, 437] width 1447 height 754
click at [794, 747] on div "Next" at bounding box center [761, 770] width 84 height 17
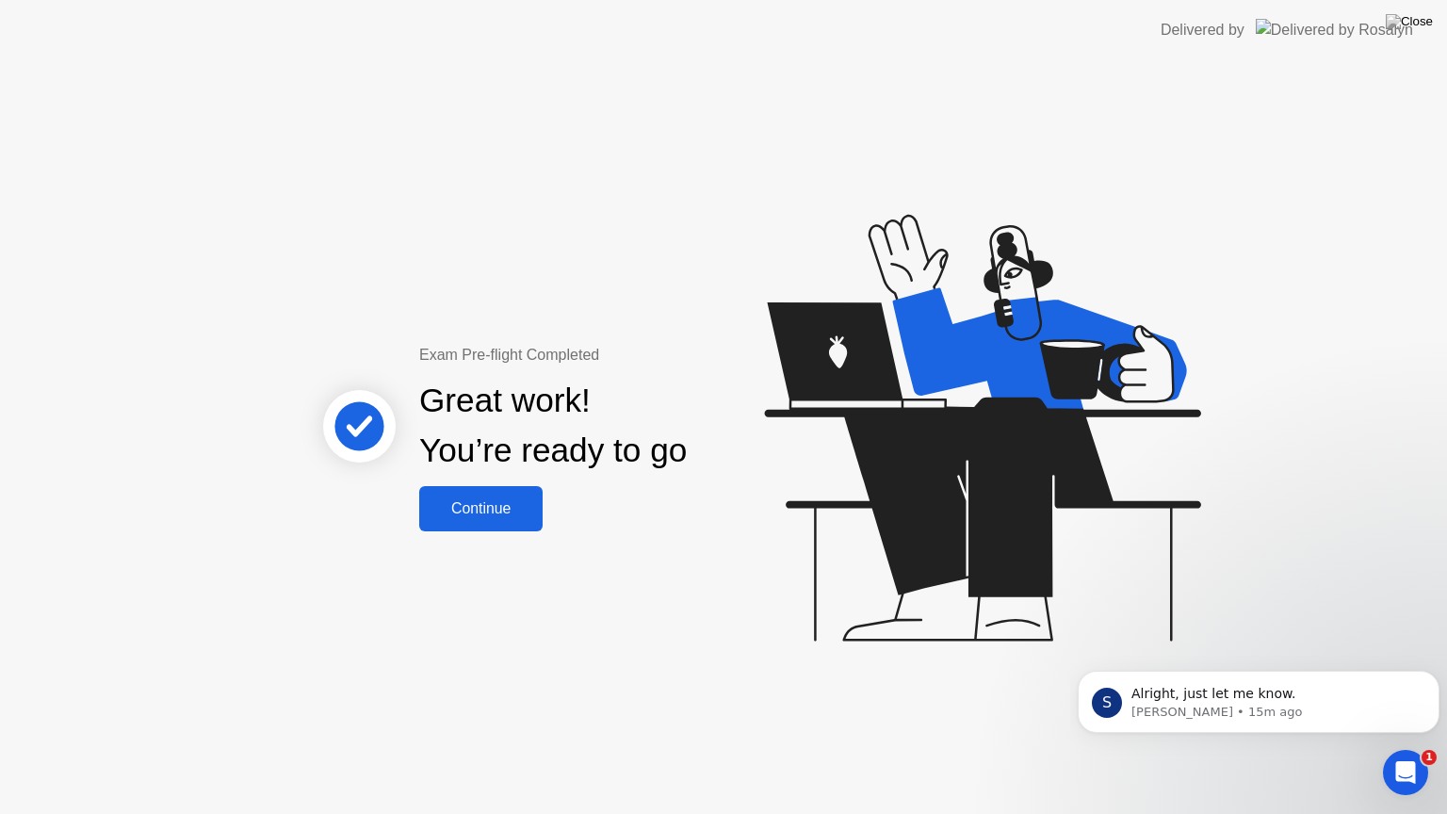
click at [495, 512] on div "Continue" at bounding box center [481, 508] width 112 height 17
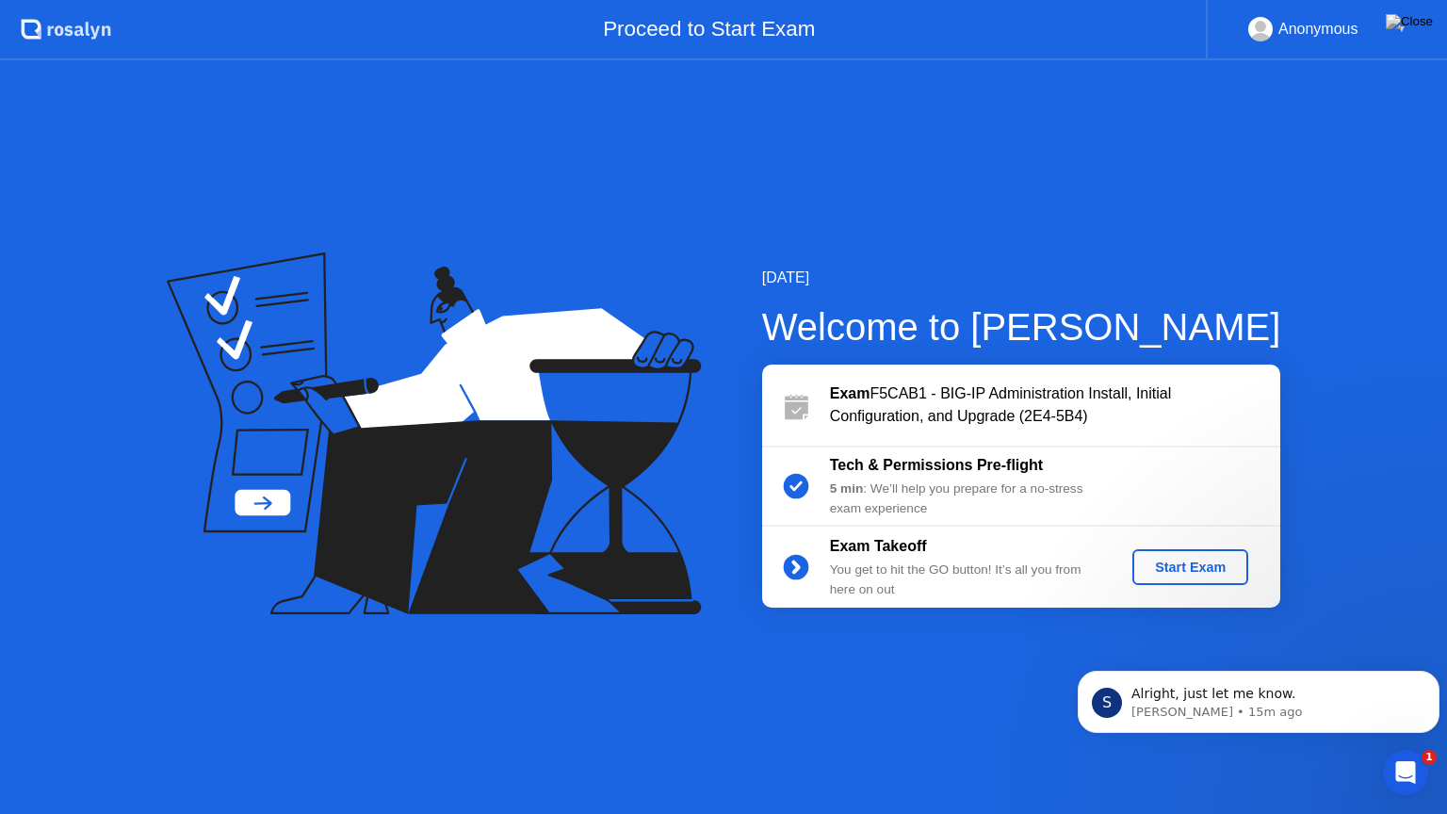
click at [1165, 560] on div "Start Exam" at bounding box center [1190, 567] width 101 height 15
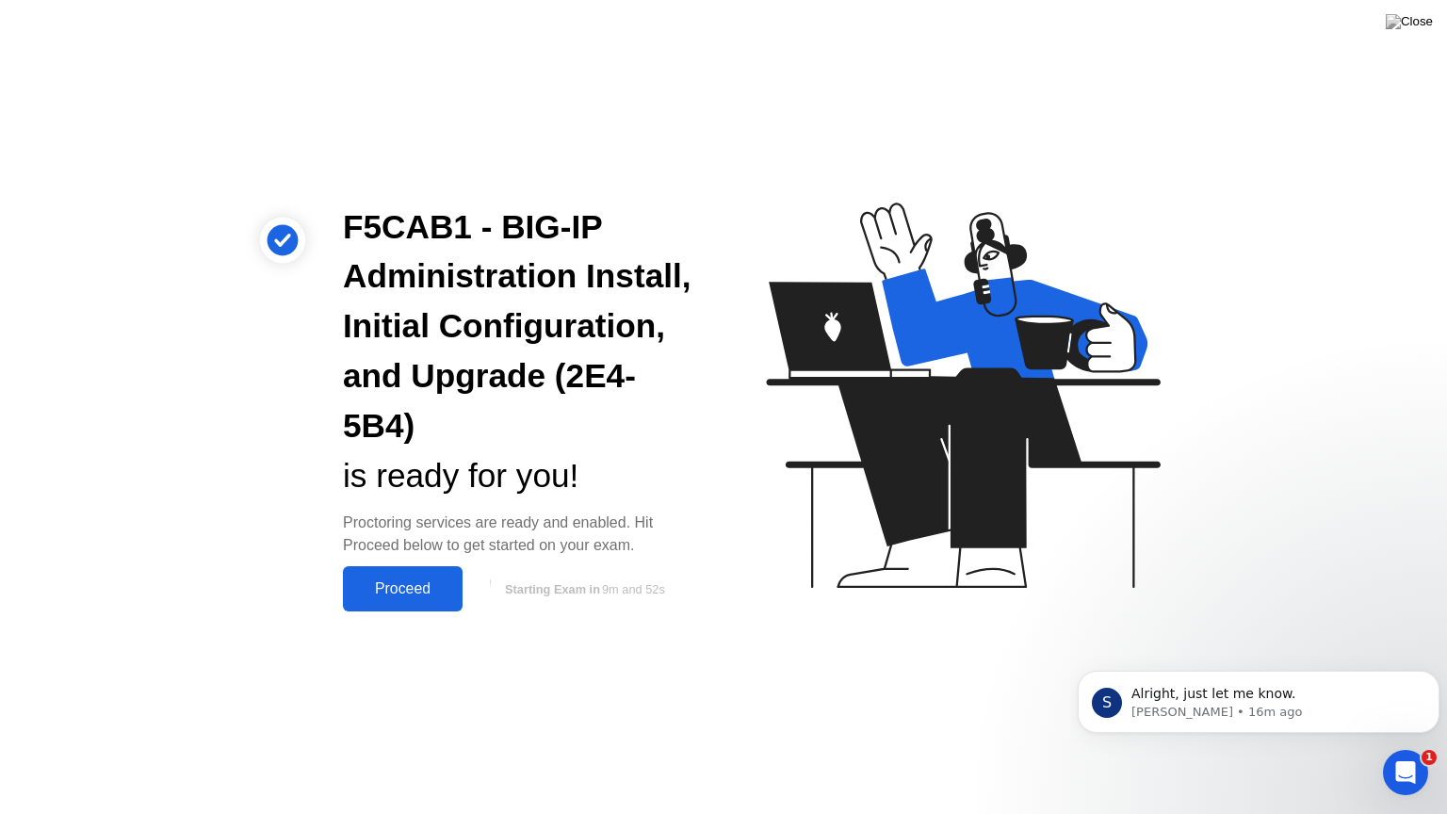
click at [392, 591] on div "Proceed" at bounding box center [403, 588] width 108 height 17
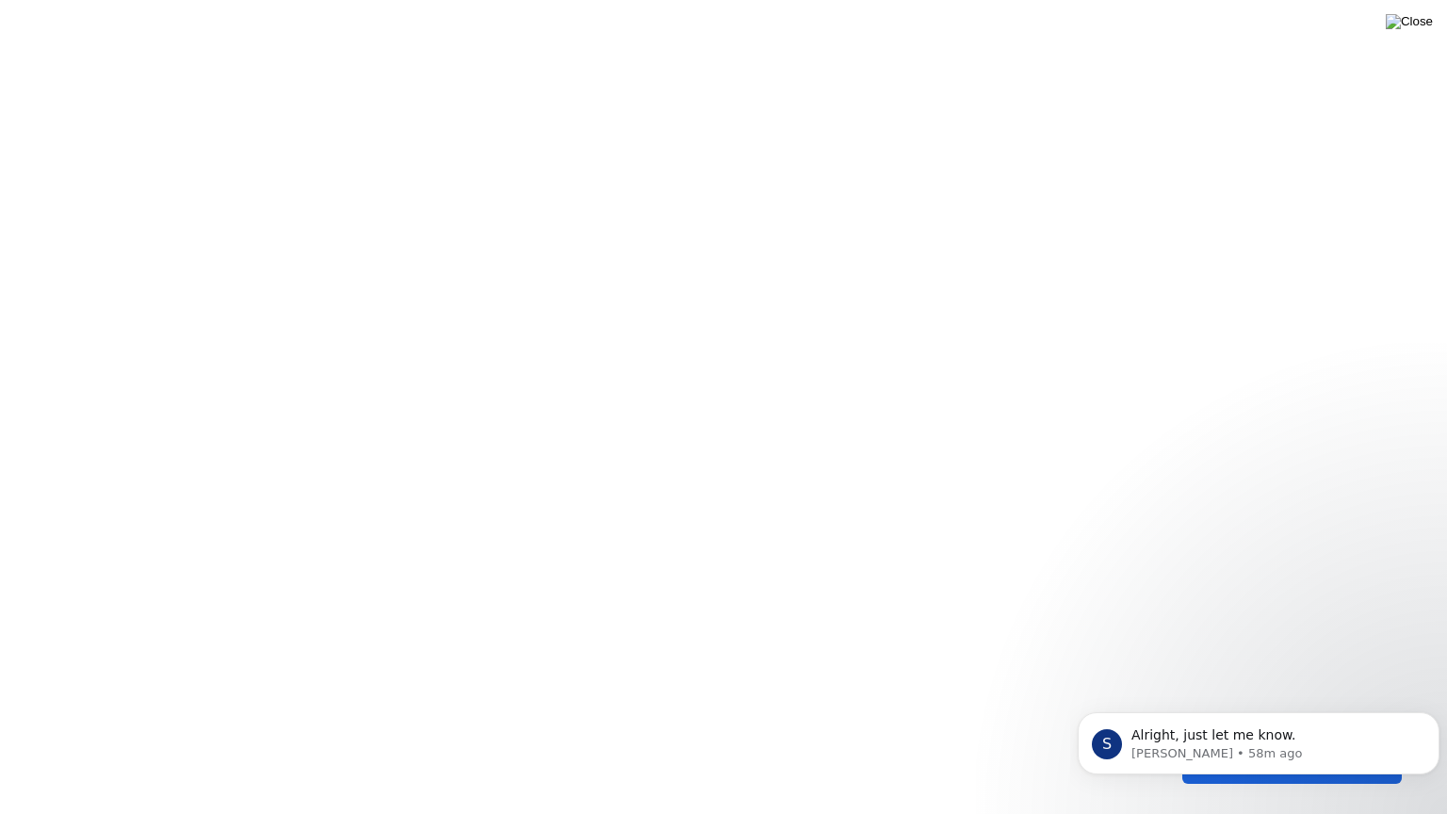
click at [1418, 23] on img at bounding box center [1409, 21] width 47 height 15
